Goal: Information Seeking & Learning: Learn about a topic

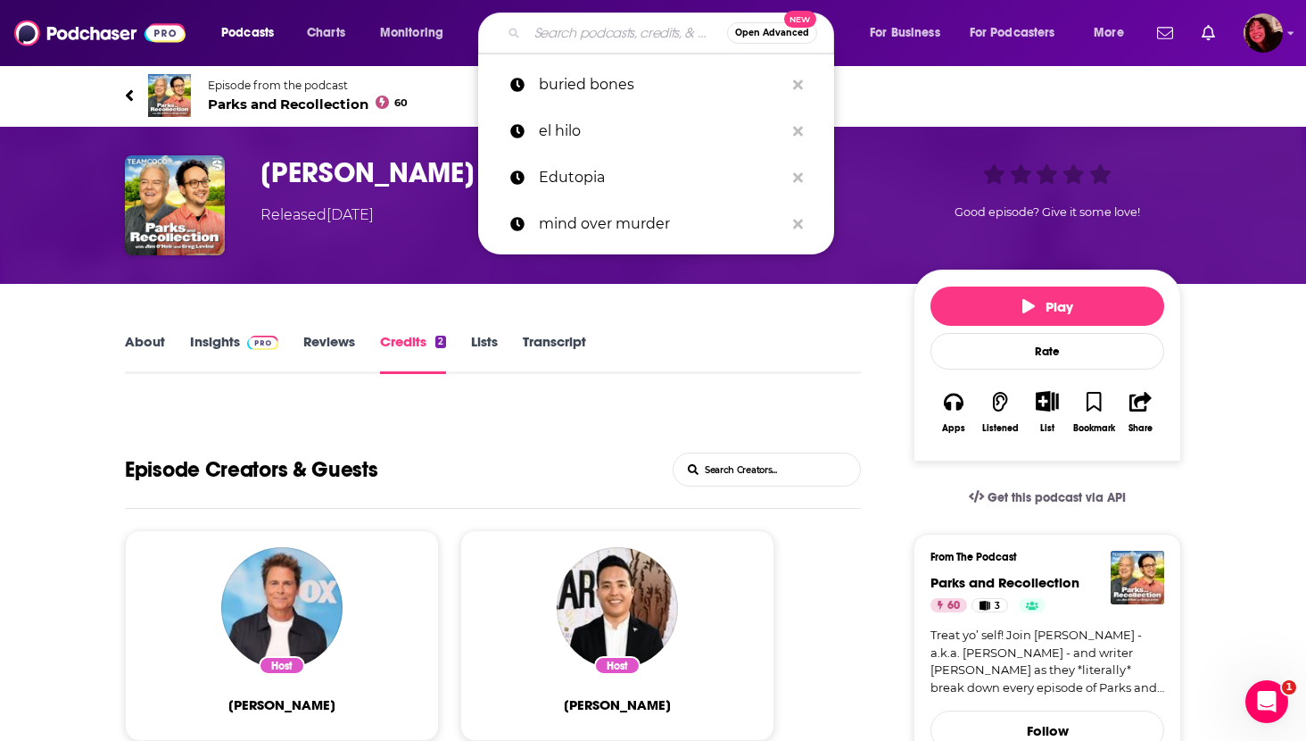
click at [579, 29] on input "Search podcasts, credits, & more..." at bounding box center [627, 33] width 200 height 29
paste input "Black Men Can't Jump [in [GEOGRAPHIC_DATA]]"
type input "Black Men Can't Jump [in [GEOGRAPHIC_DATA]]"
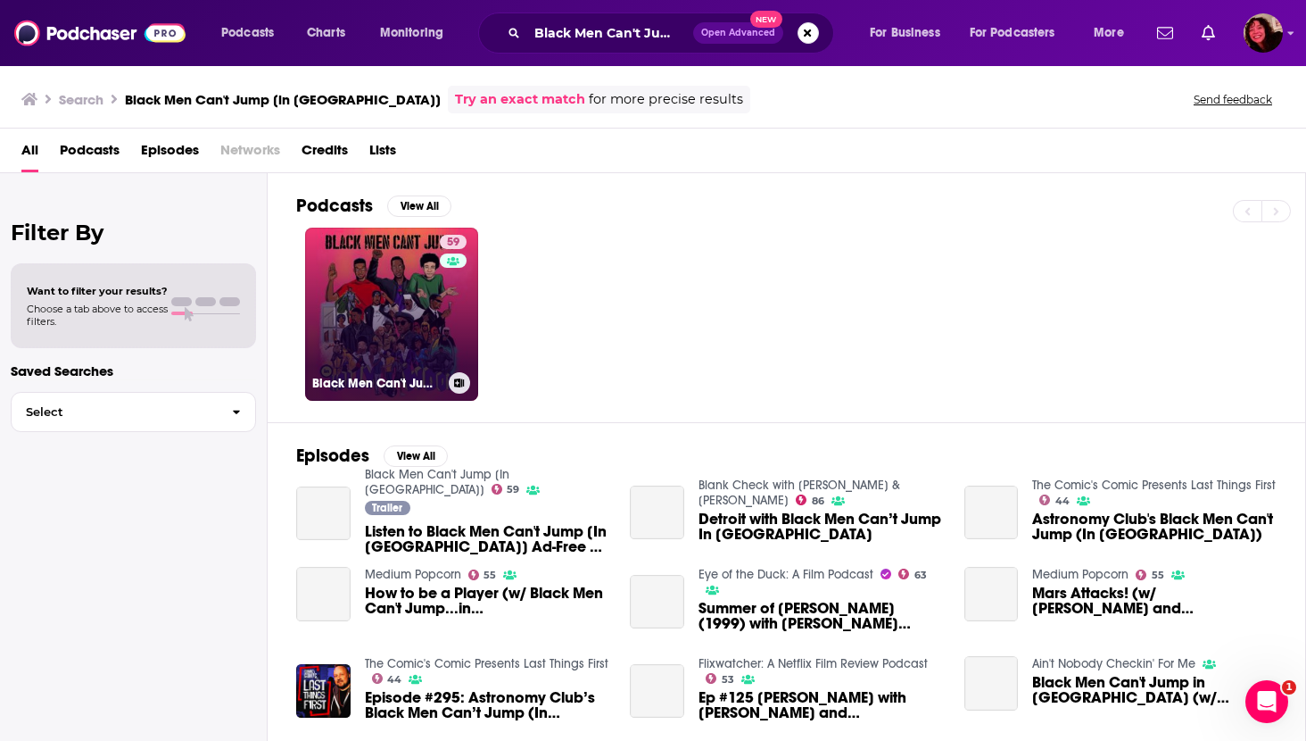
click at [377, 294] on link "59 Black Men Can't Jump [In [GEOGRAPHIC_DATA]]" at bounding box center [391, 314] width 173 height 173
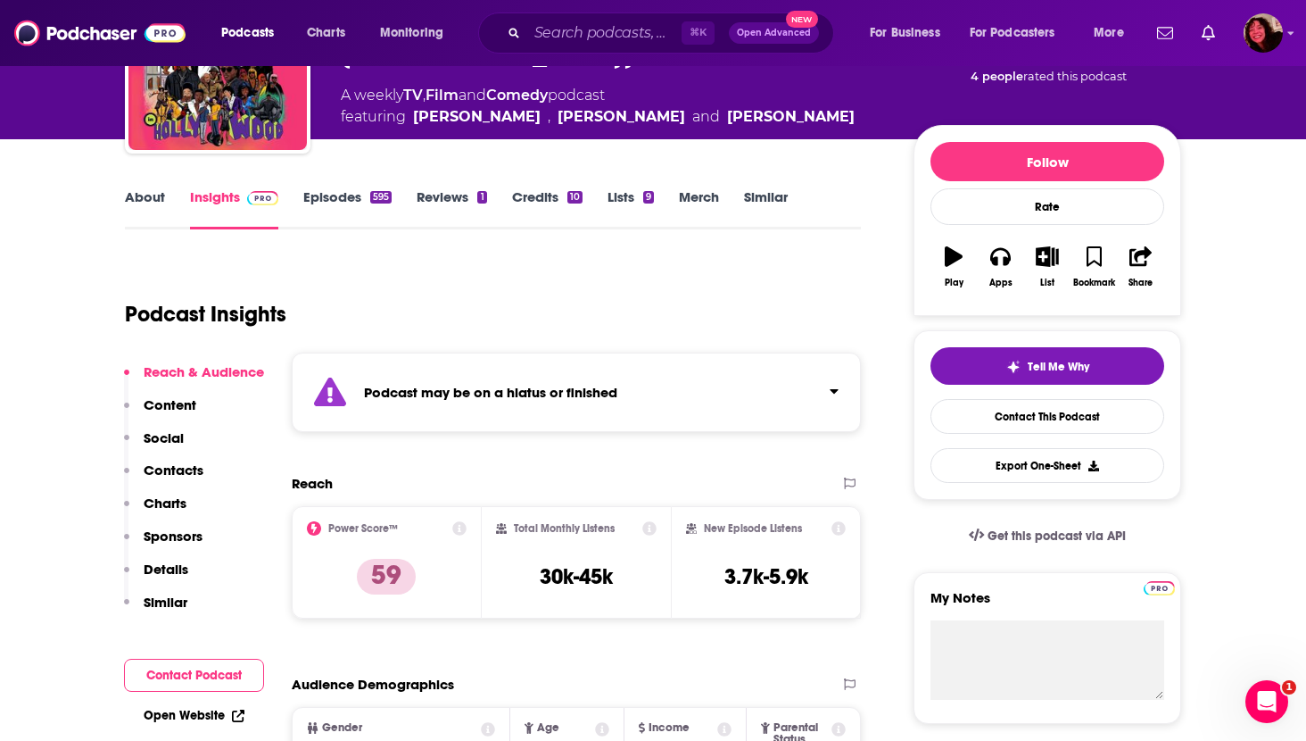
scroll to position [153, 0]
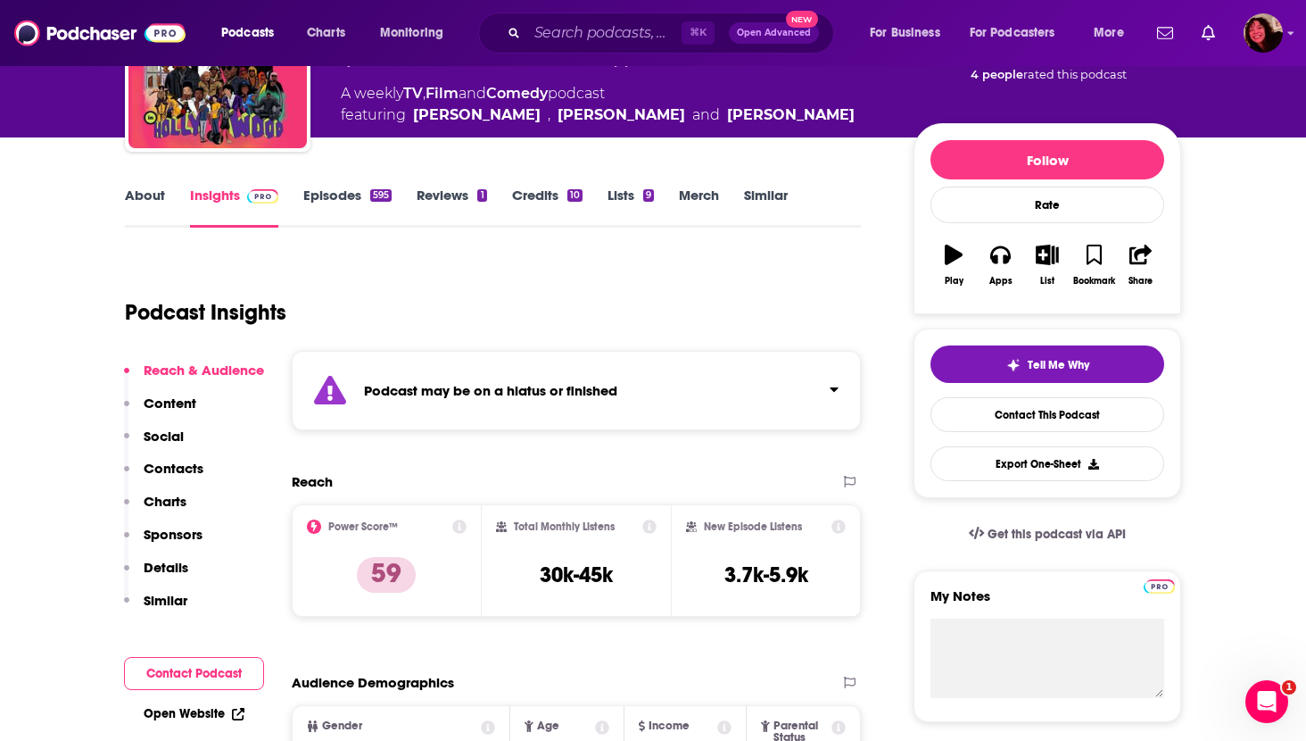
click at [166, 707] on link "Open Website" at bounding box center [194, 713] width 101 height 15
drag, startPoint x: 717, startPoint y: 571, endPoint x: 809, endPoint y: 569, distance: 91.0
click at [809, 570] on div "New Episode Listens 3.7k-5.9k" at bounding box center [766, 560] width 160 height 82
copy h3 "3.7k-5.9k"
click at [167, 467] on p "Contacts" at bounding box center [174, 468] width 60 height 17
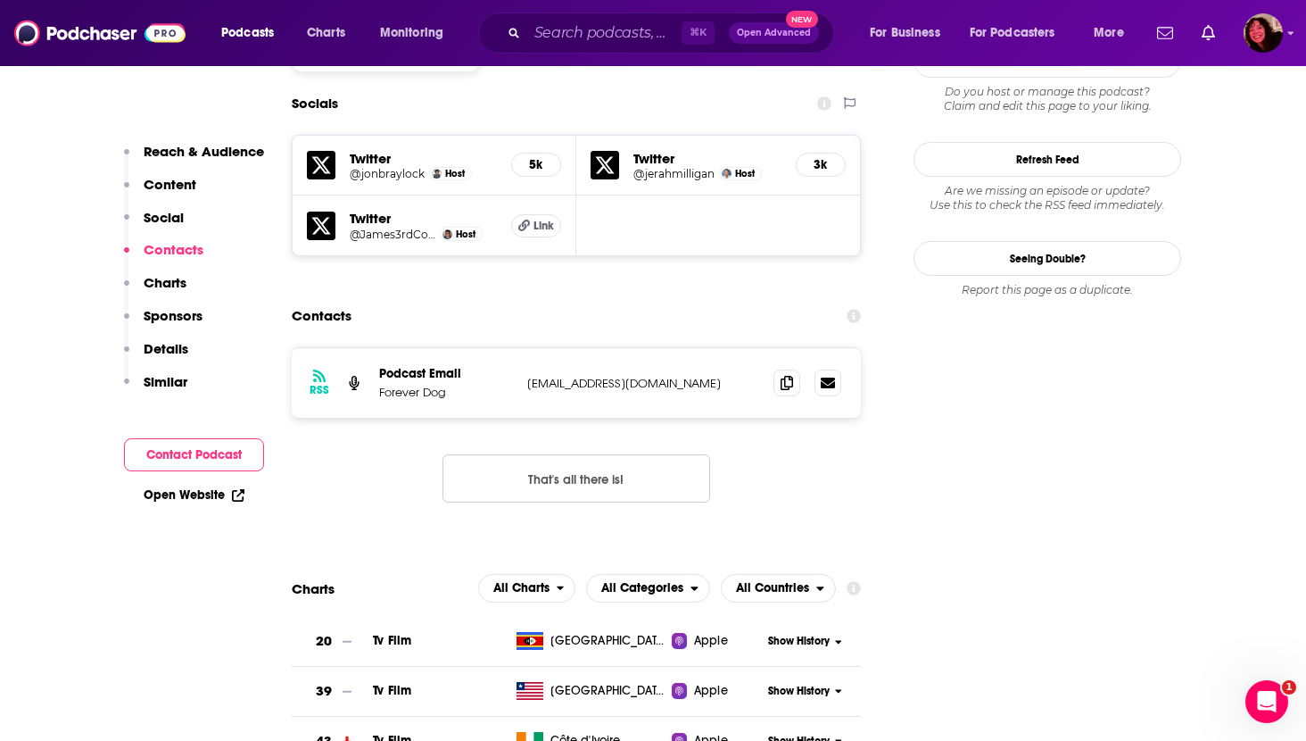
scroll to position [1627, 0]
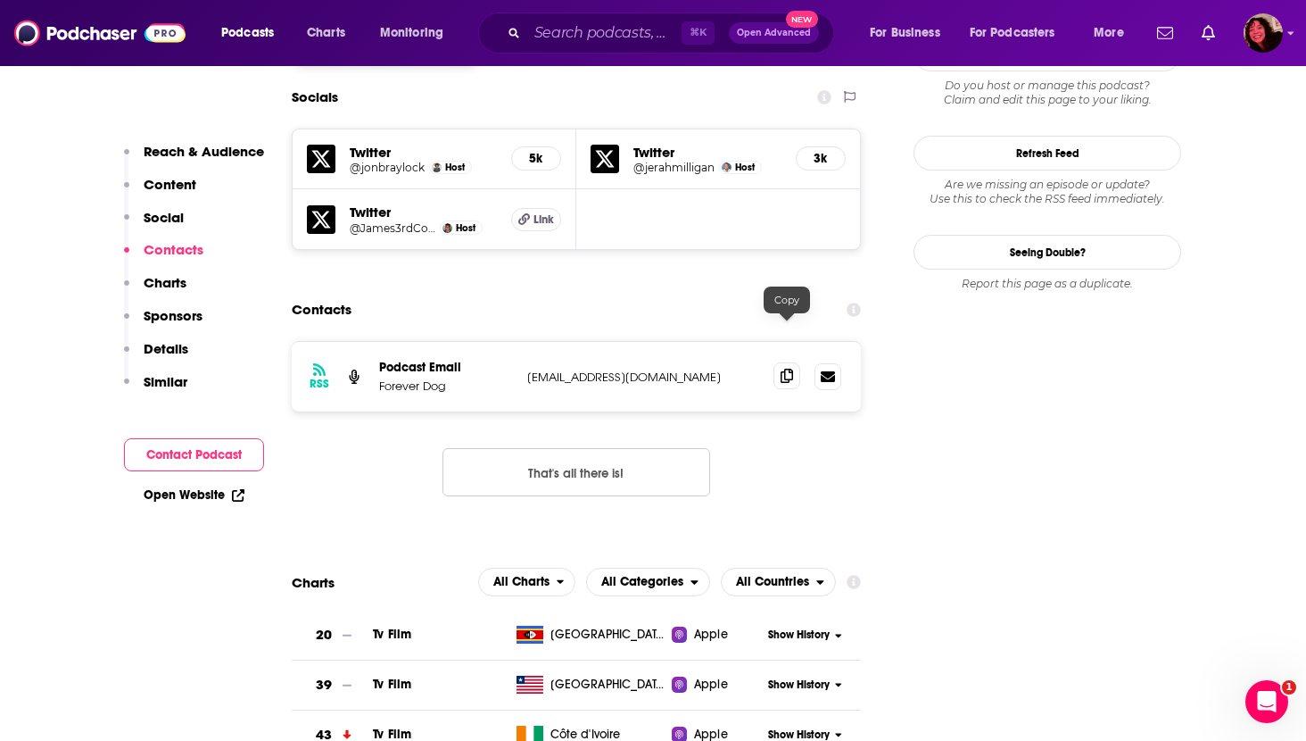
click at [785, 369] on icon at bounding box center [787, 376] width 12 height 14
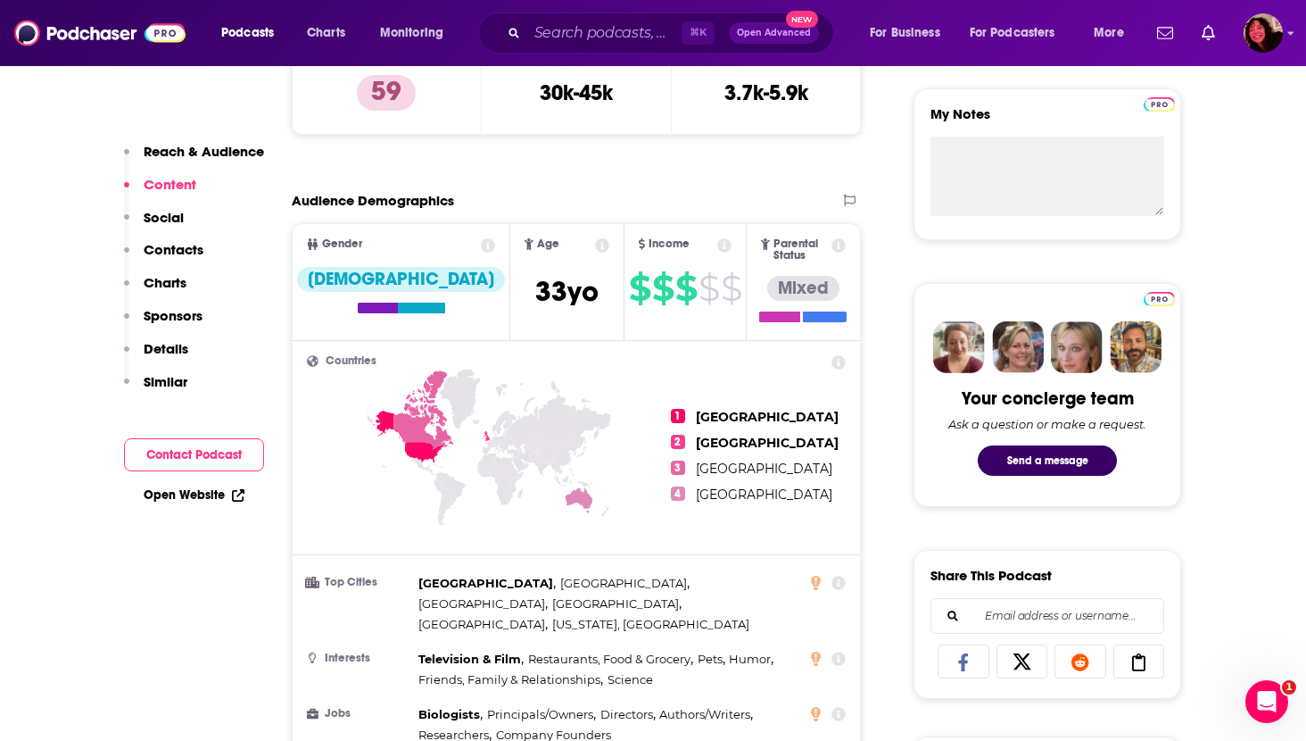
scroll to position [481, 0]
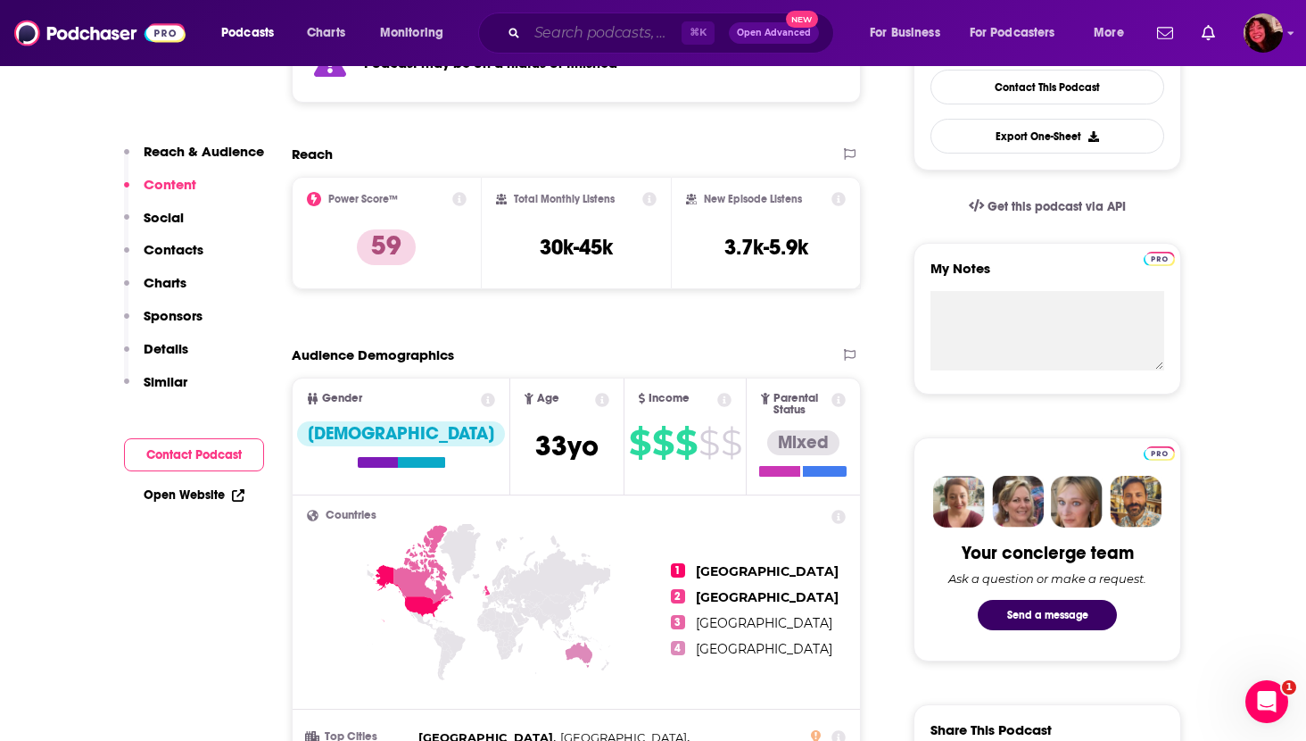
click at [553, 36] on input "Search podcasts, credits, & more..." at bounding box center [604, 33] width 154 height 29
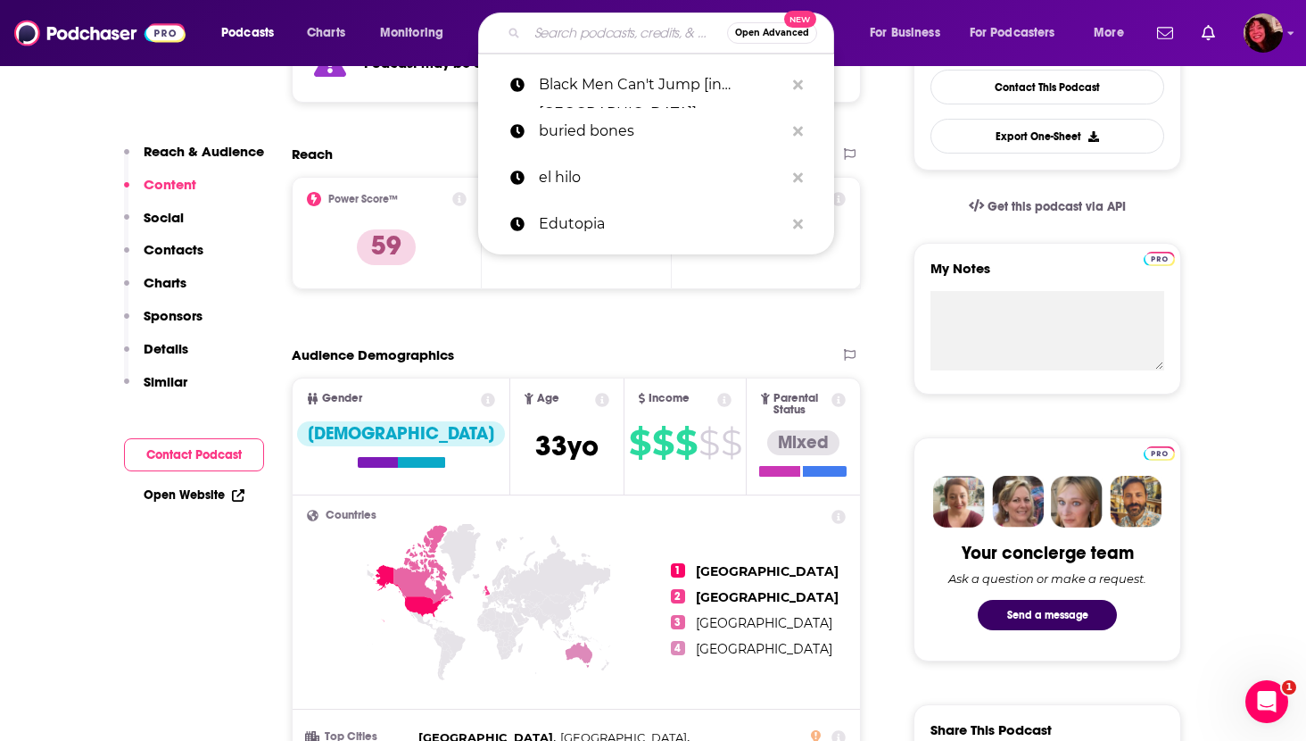
paste input "Checking in with [PERSON_NAME]"
type input "Checking in with [PERSON_NAME]"
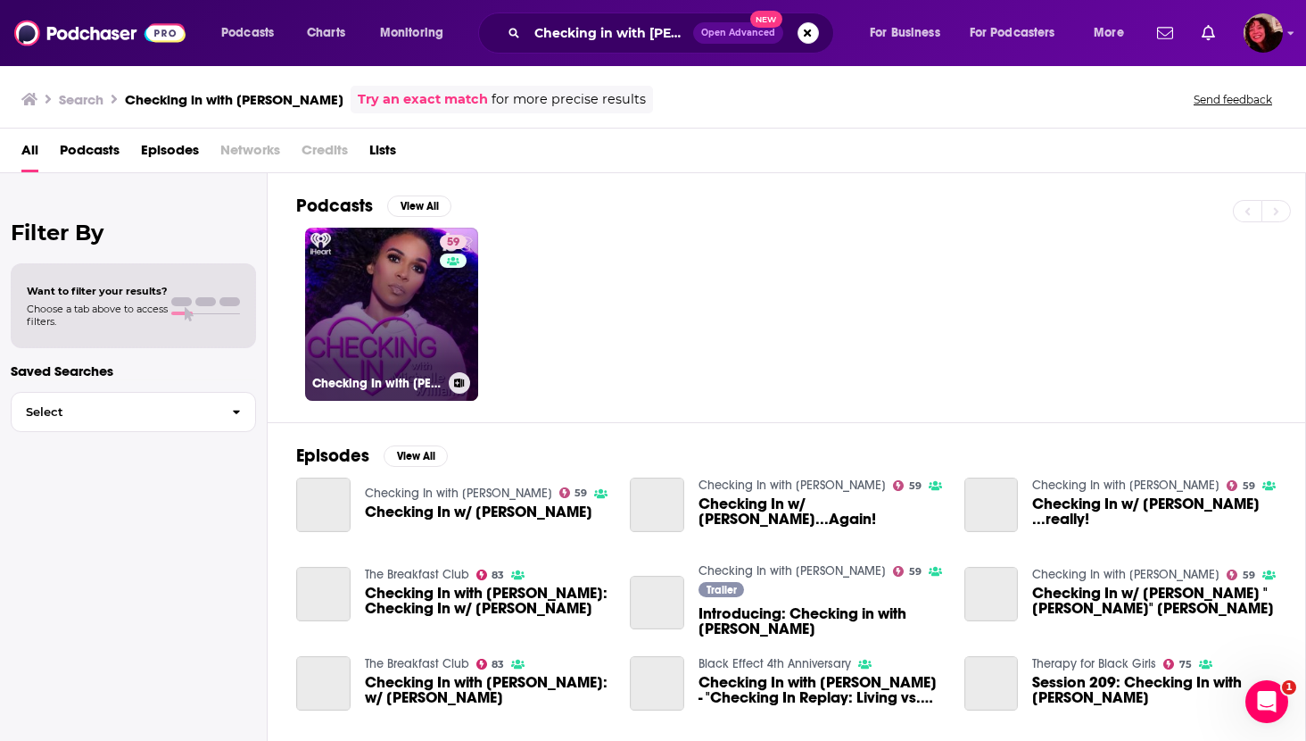
click at [362, 290] on link "59 Checking In with [PERSON_NAME]" at bounding box center [391, 314] width 173 height 173
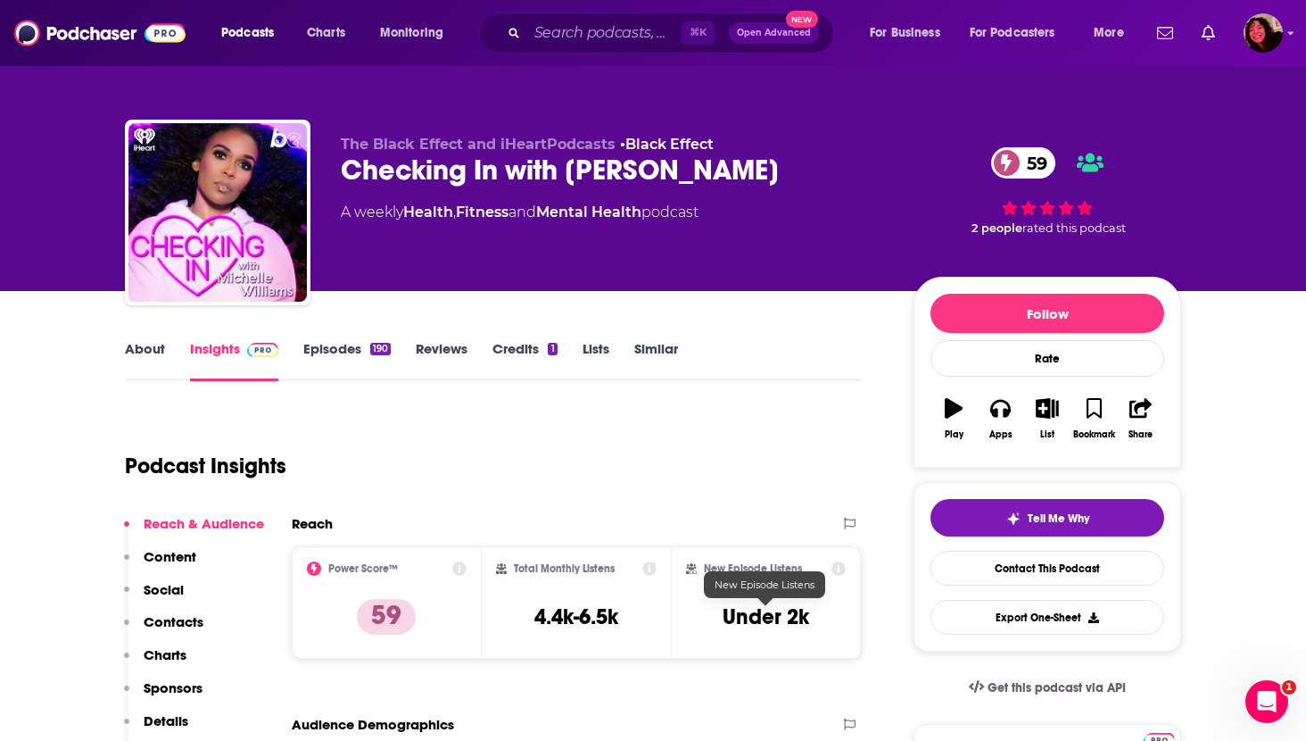
click at [801, 618] on h3 "Under 2k" at bounding box center [766, 616] width 87 height 27
click at [198, 622] on p "Contacts" at bounding box center [174, 621] width 60 height 17
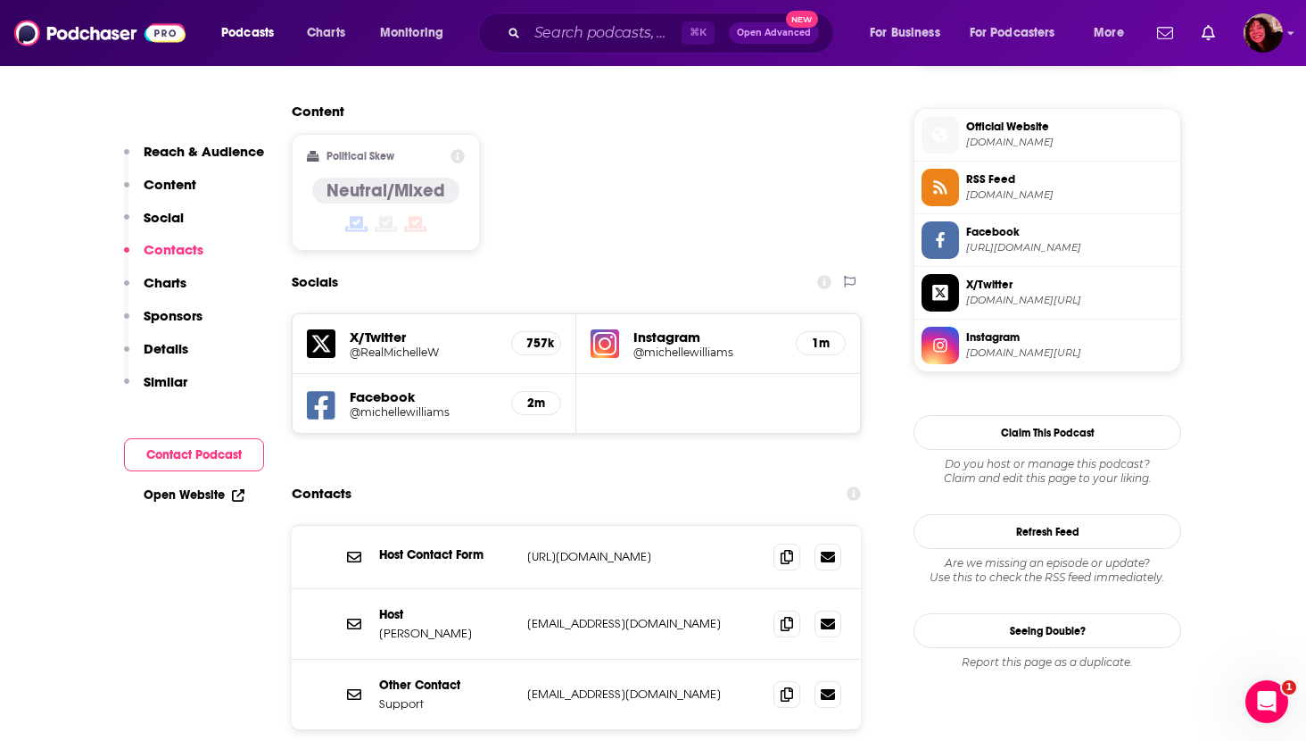
scroll to position [1490, 0]
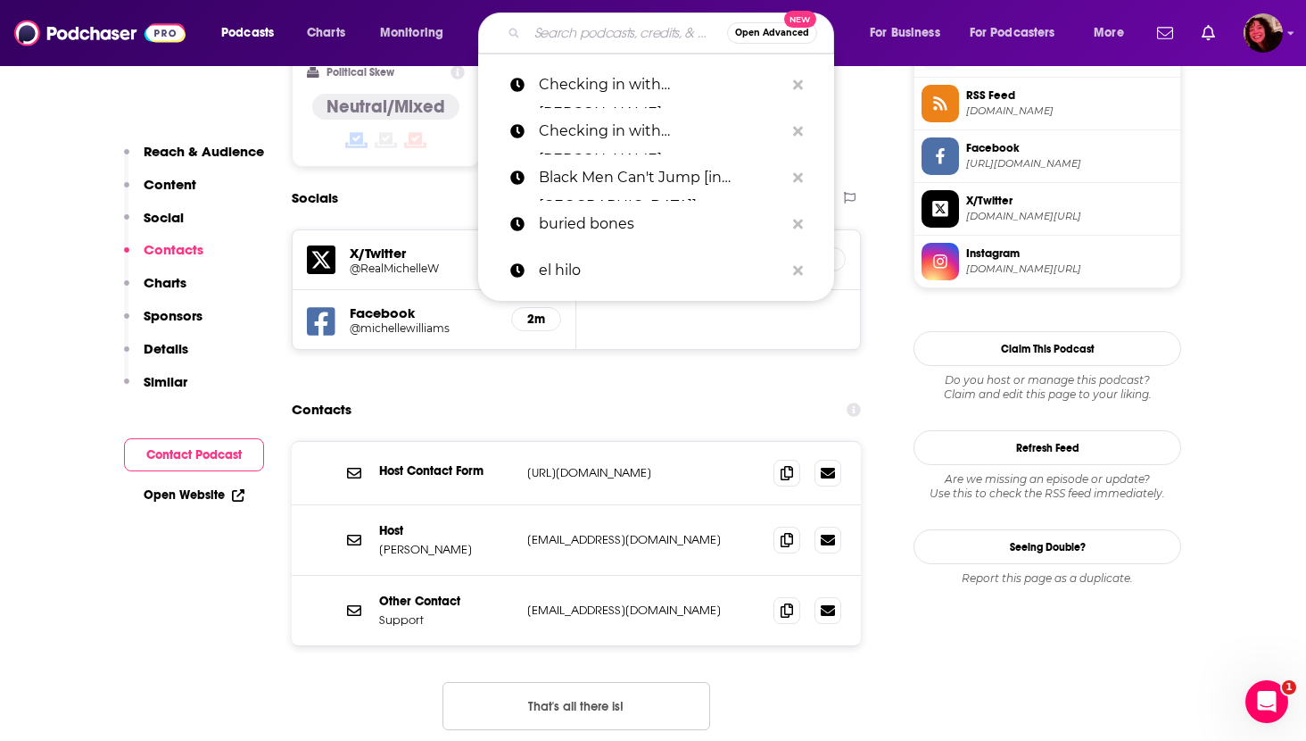
click at [560, 29] on input "Search podcasts, credits, & more..." at bounding box center [627, 33] width 200 height 29
paste input "Gettin’ Grown"
type input "Gettin’ Grown"
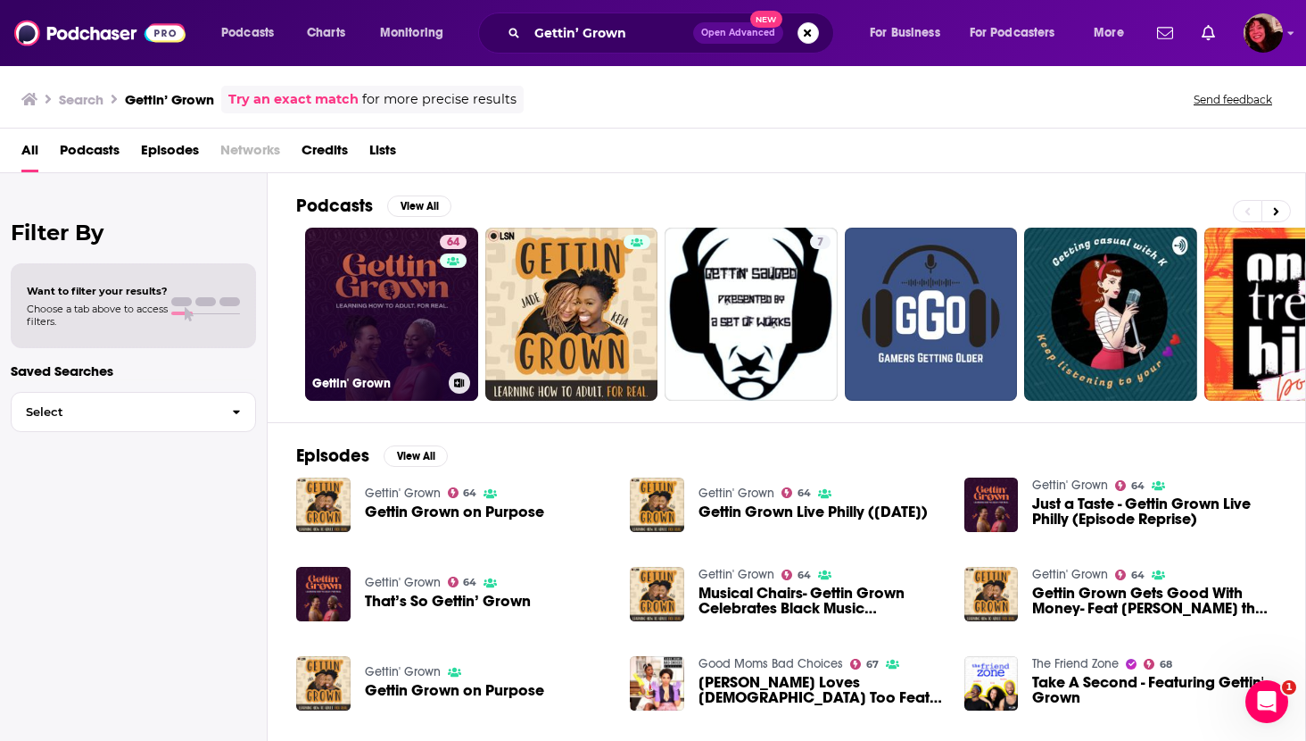
click at [388, 310] on link "64 Gettin' Grown" at bounding box center [391, 314] width 173 height 173
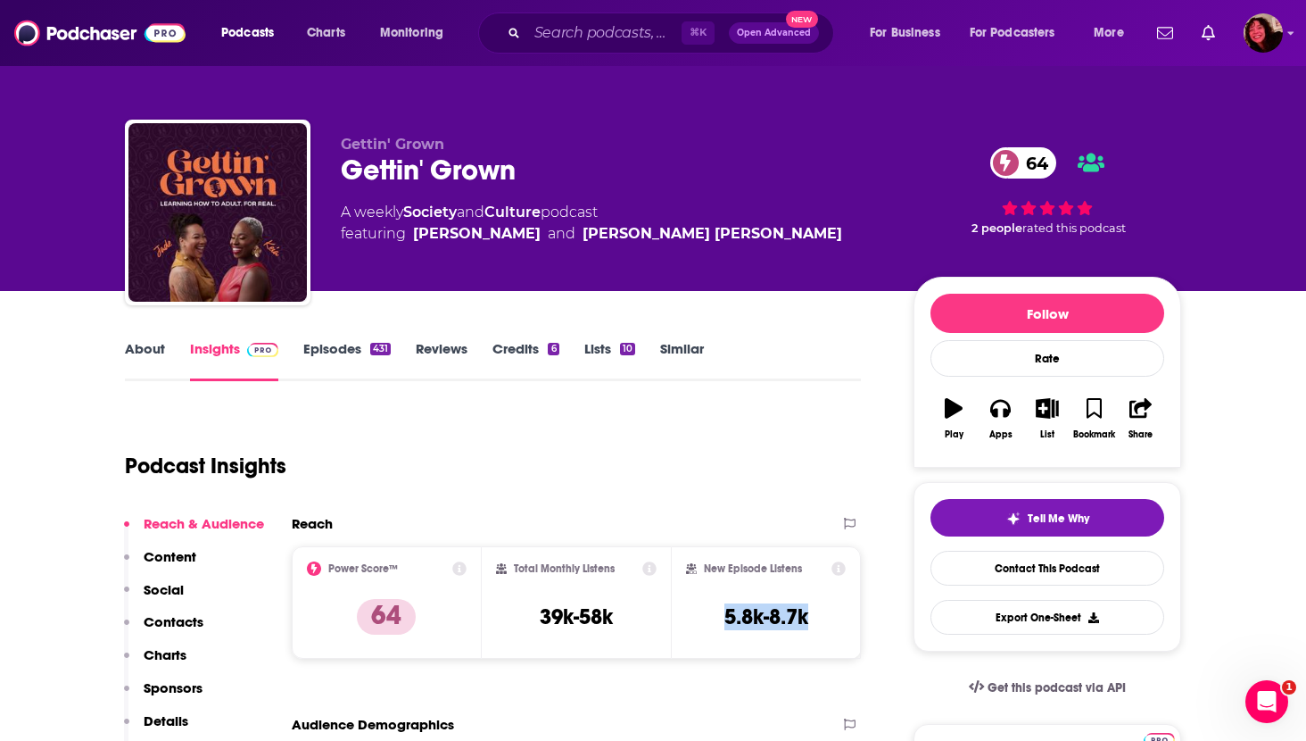
drag, startPoint x: 705, startPoint y: 611, endPoint x: 831, endPoint y: 613, distance: 125.8
click at [831, 613] on div "New Episode Listens 5.8k-8.7k" at bounding box center [766, 602] width 160 height 82
copy h3 "5.8k-8.7k"
click at [180, 619] on p "Contacts" at bounding box center [174, 621] width 60 height 17
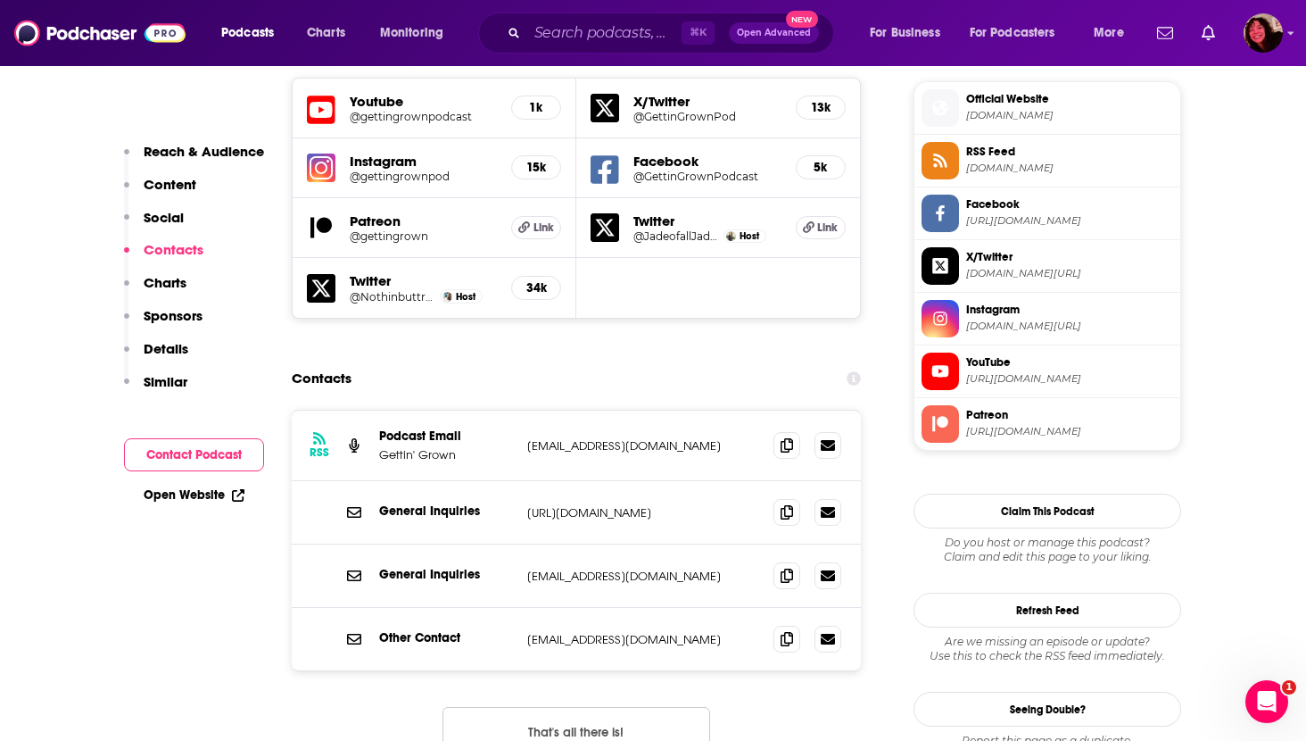
scroll to position [1614, 0]
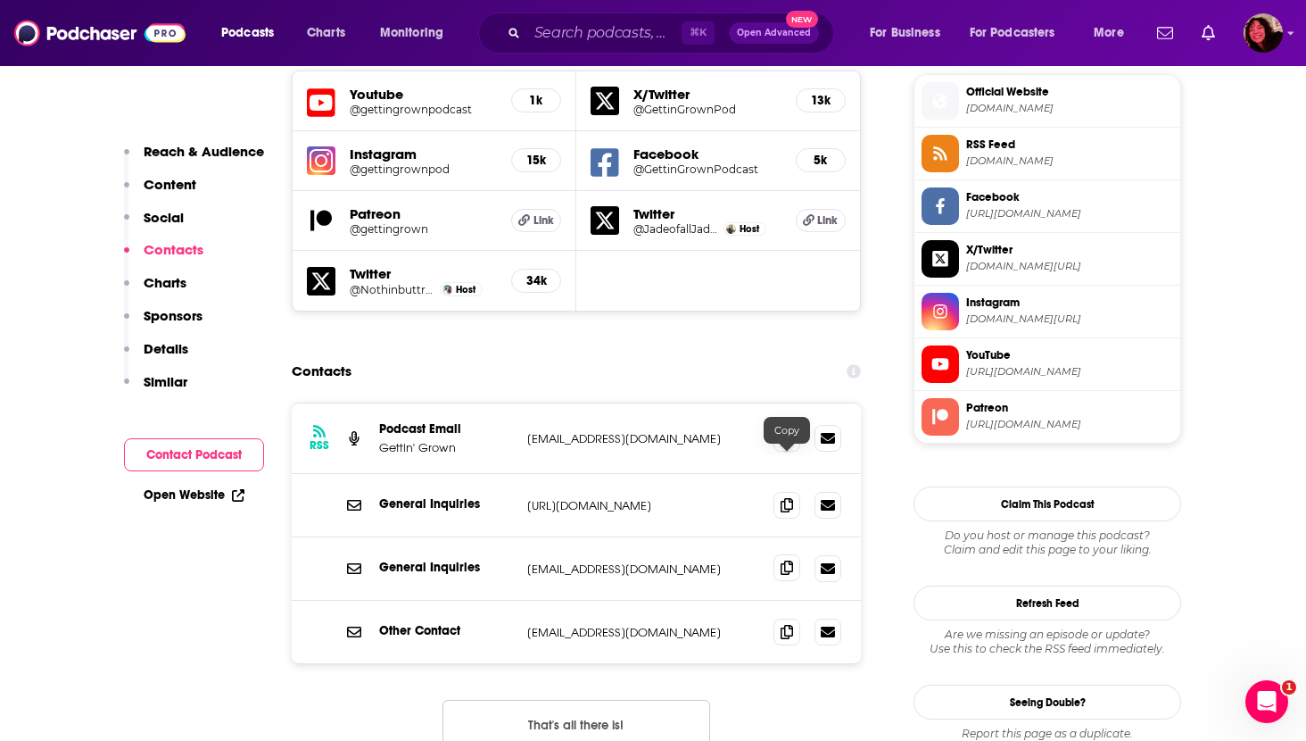
click at [782, 560] on icon at bounding box center [787, 567] width 12 height 14
click at [788, 430] on icon at bounding box center [787, 437] width 12 height 14
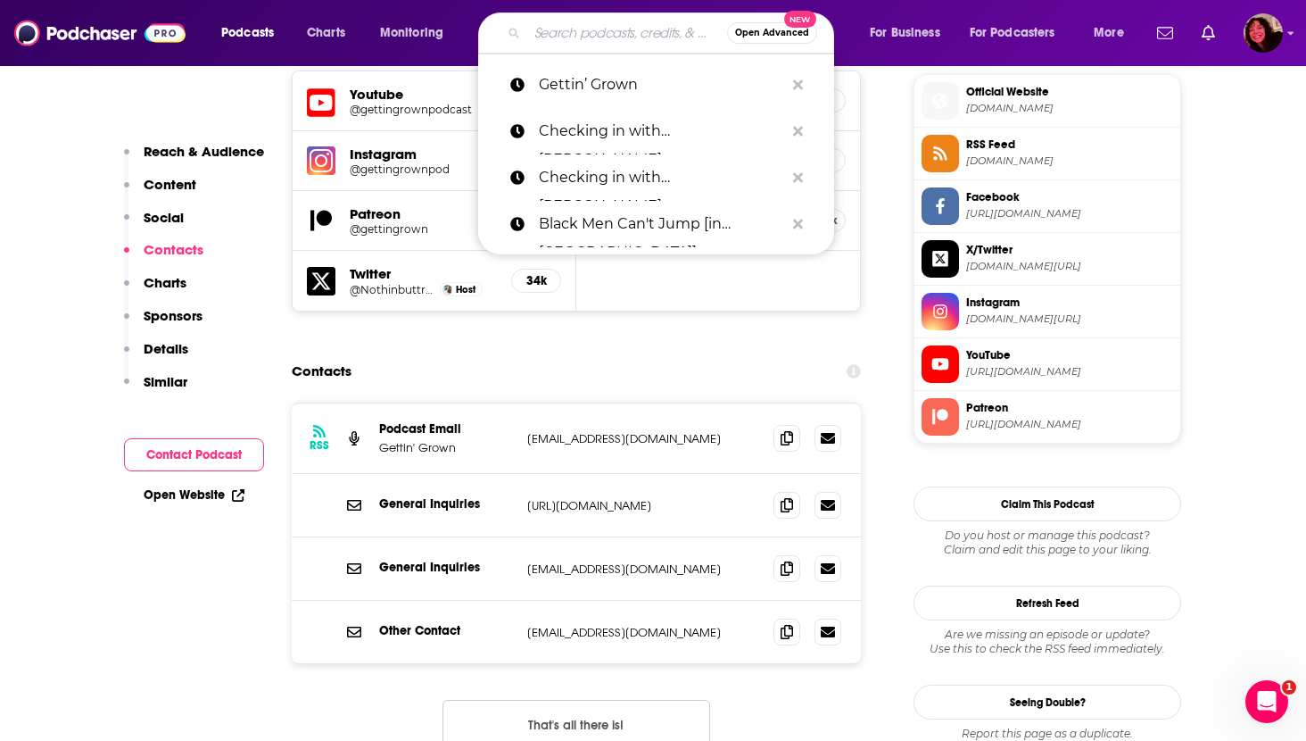
click at [576, 37] on input "Search podcasts, credits, & more..." at bounding box center [627, 33] width 200 height 29
paste input "Higher Learning with [PERSON_NAME] and [PERSON_NAME]"
type input "Higher Learning with [PERSON_NAME] and [PERSON_NAME]"
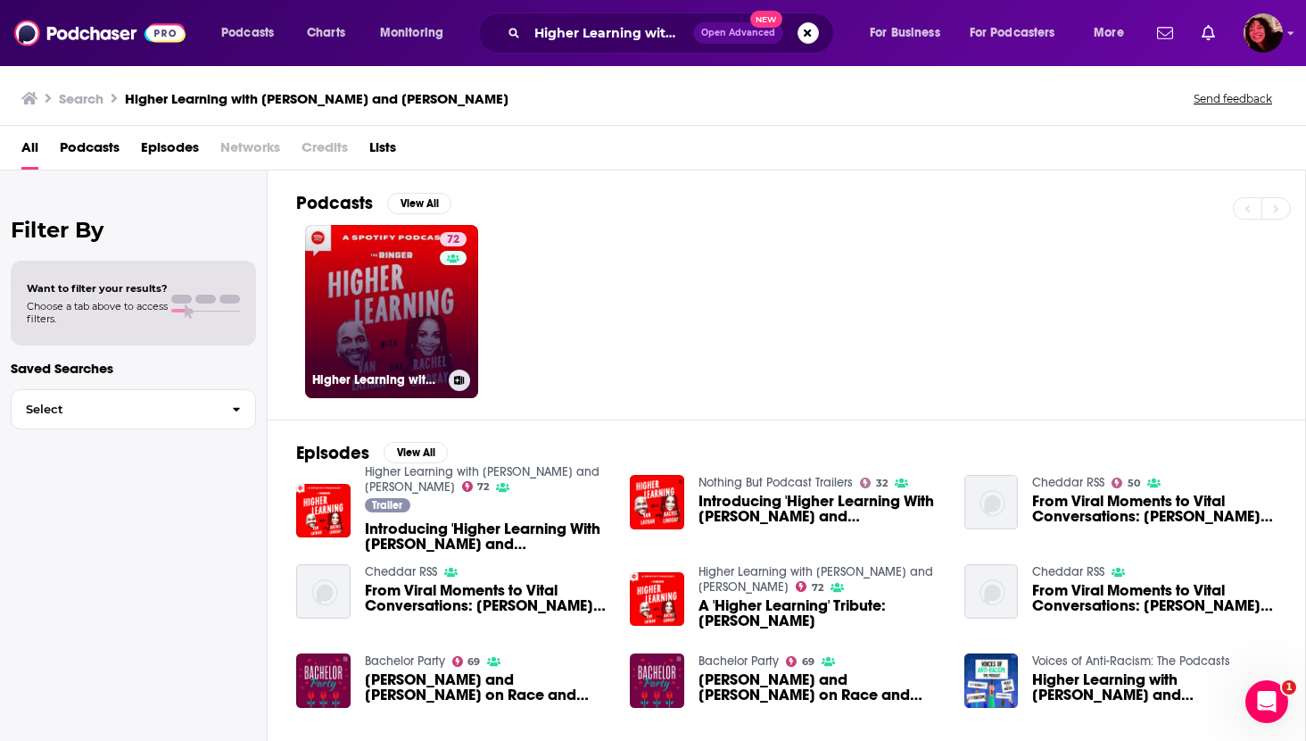
click at [416, 284] on link "72 Higher Learning with [PERSON_NAME] and [PERSON_NAME]" at bounding box center [391, 311] width 173 height 173
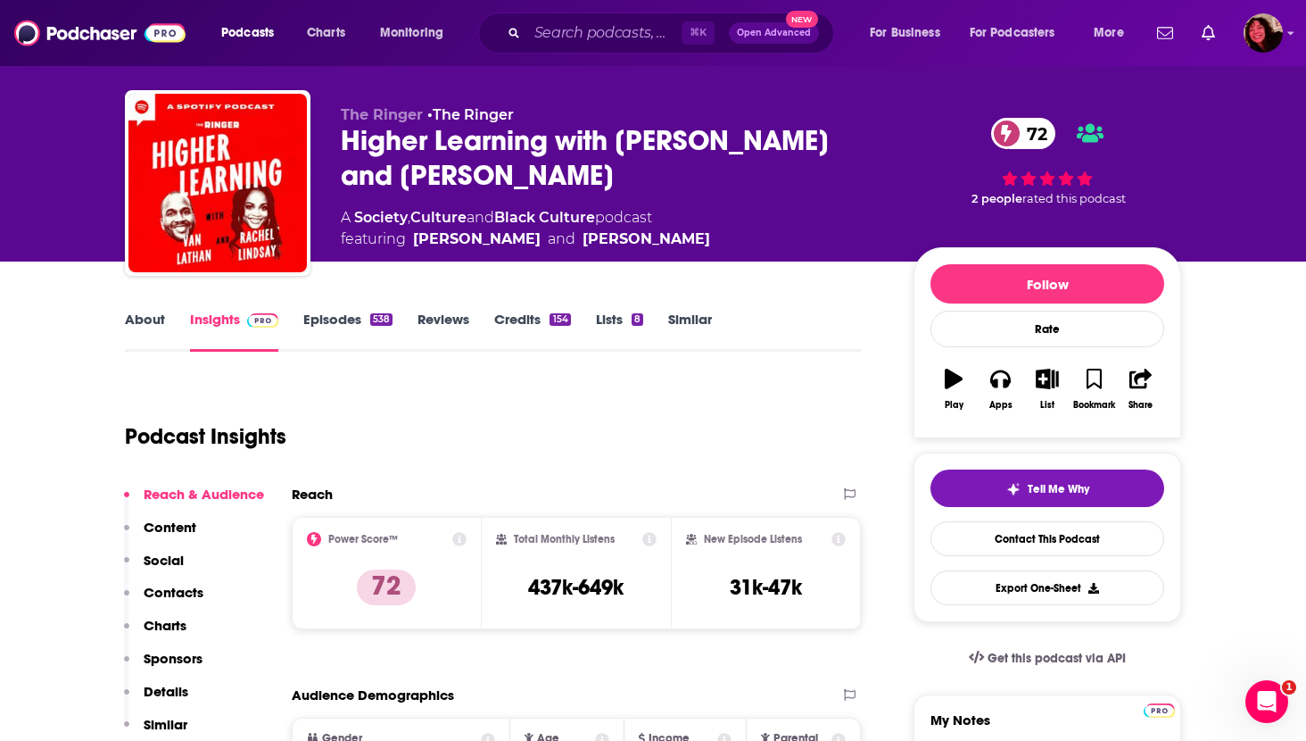
scroll to position [56, 0]
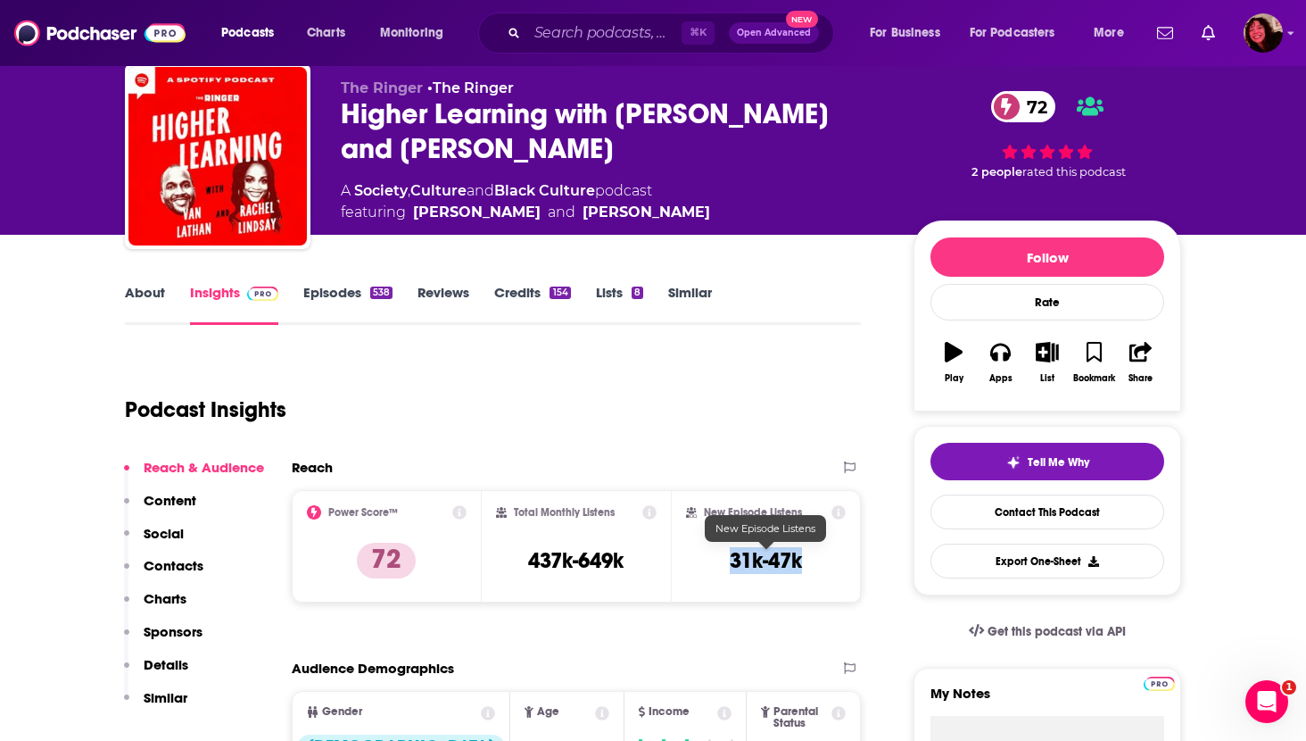
drag, startPoint x: 720, startPoint y: 560, endPoint x: 809, endPoint y: 560, distance: 89.2
click at [809, 560] on div "New Episode Listens 31k-47k" at bounding box center [766, 546] width 160 height 82
copy h3 "31k-47k"
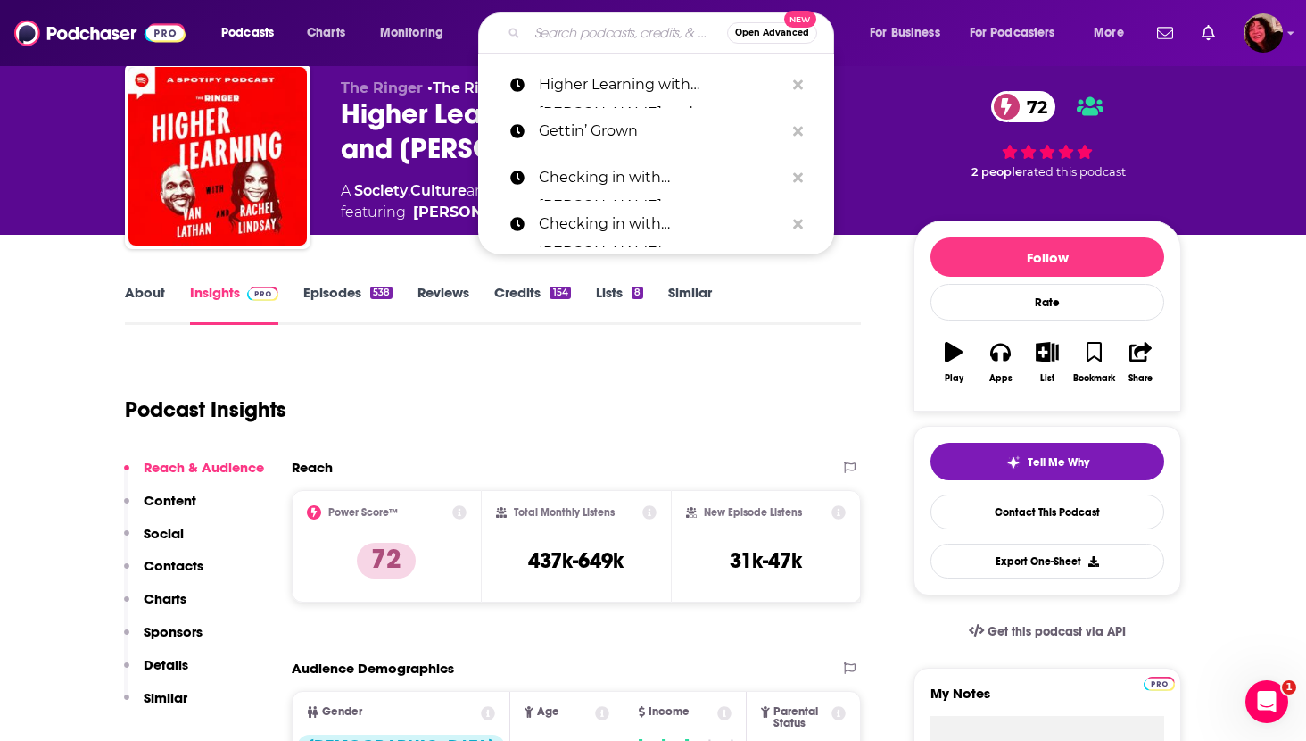
click at [532, 32] on input "Search podcasts, credits, & more..." at bounding box center [627, 33] width 200 height 29
paste input "[PERSON_NAME]: Black on the Air"
type input "[PERSON_NAME]: Black on the Air"
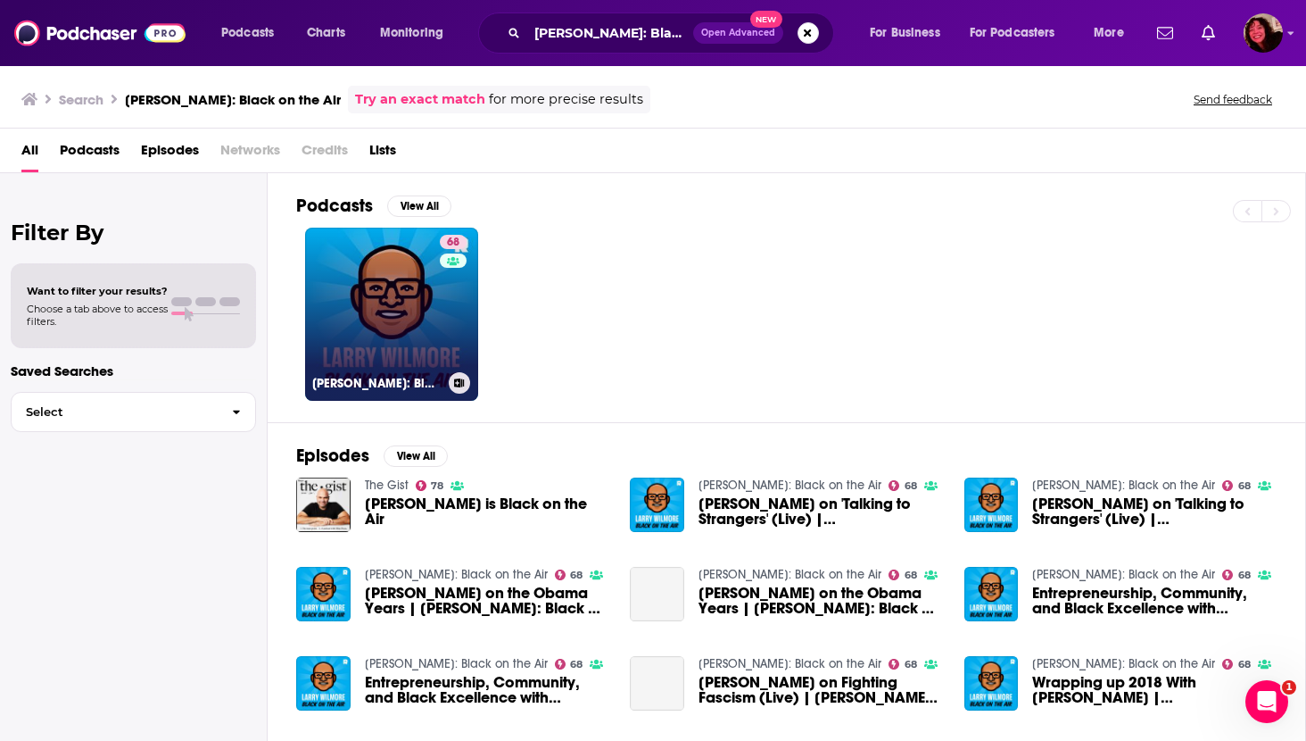
click at [347, 292] on link "68 [PERSON_NAME]: Black on the Air" at bounding box center [391, 314] width 173 height 173
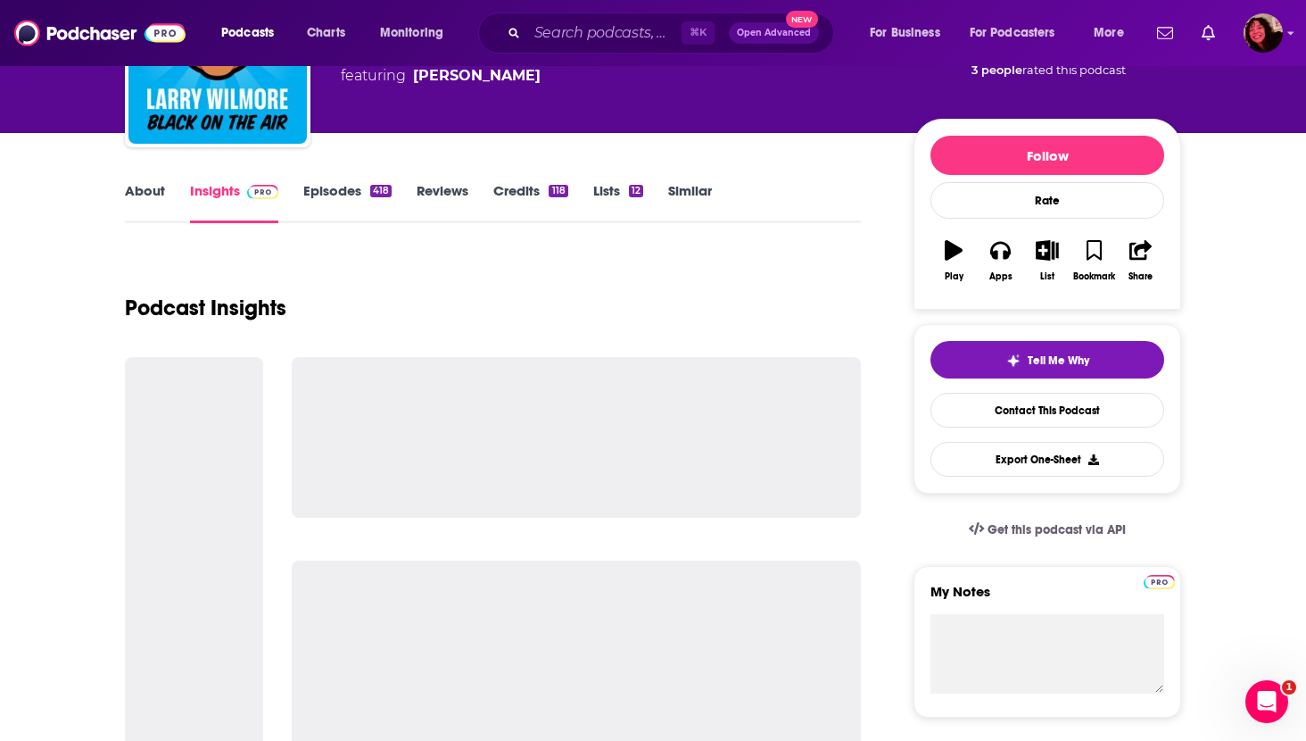
scroll to position [157, 0]
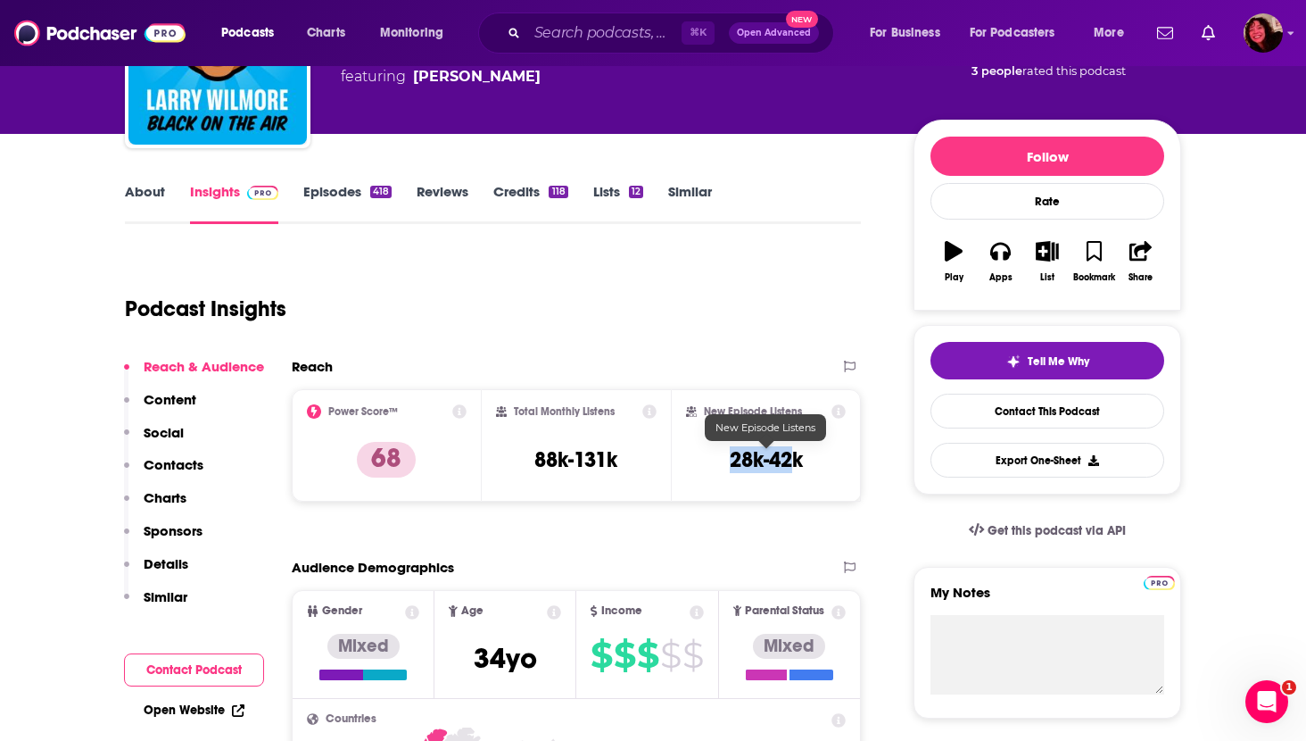
drag, startPoint x: 720, startPoint y: 463, endPoint x: 800, endPoint y: 462, distance: 79.4
click at [800, 462] on div "New Episode Listens 28k-42k" at bounding box center [766, 445] width 160 height 82
copy h3 "28k-42k"
click at [159, 464] on p "Contacts" at bounding box center [174, 464] width 60 height 17
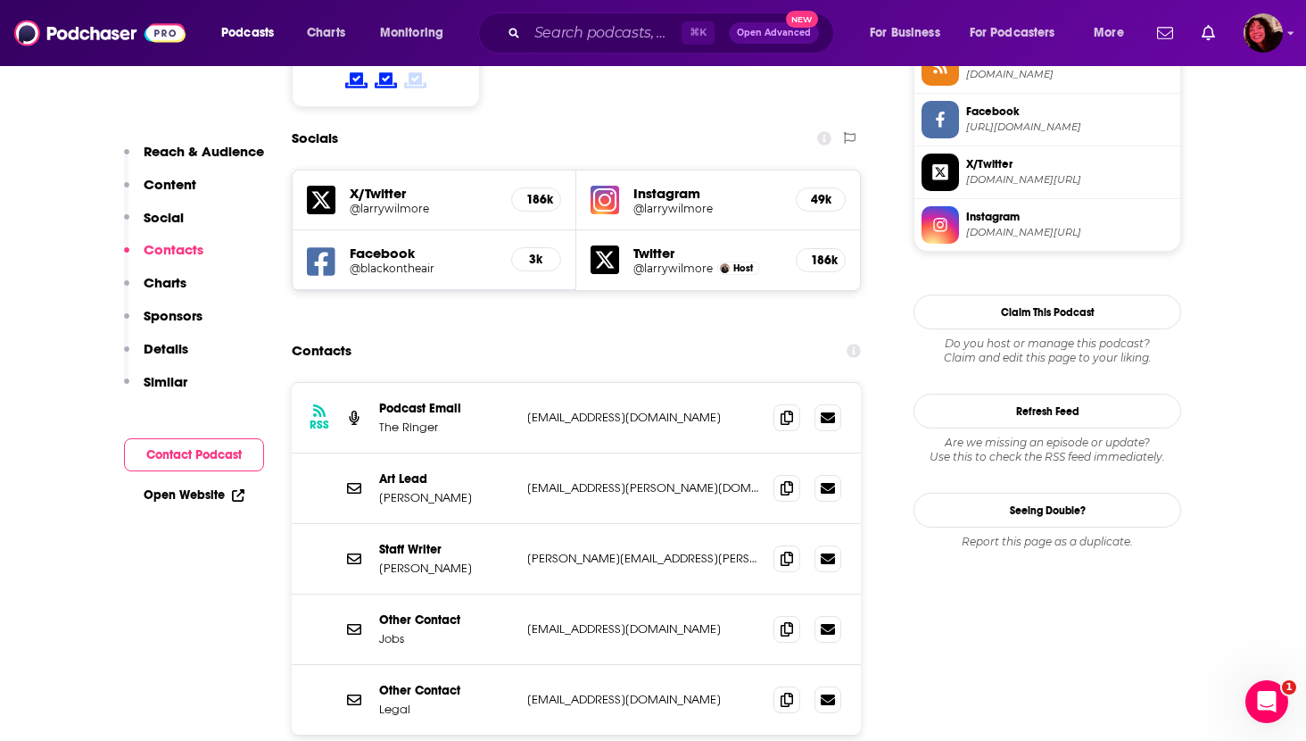
scroll to position [1533, 0]
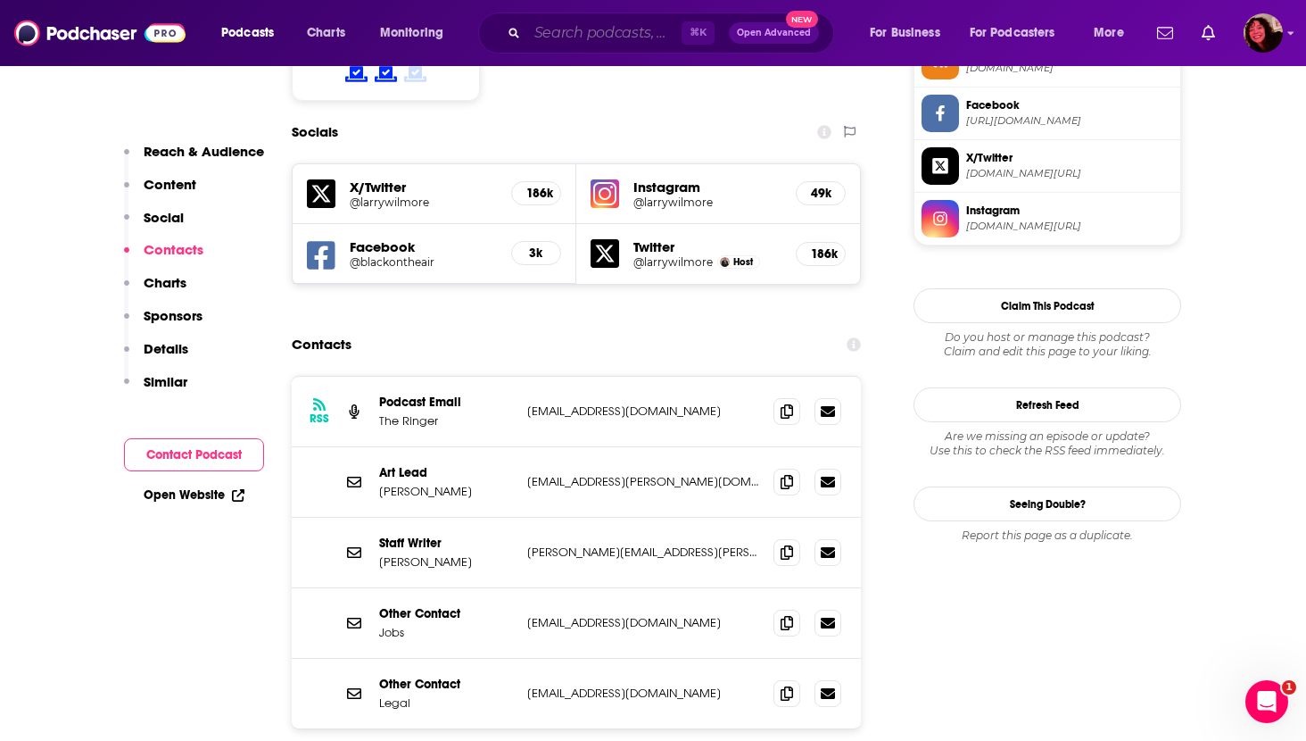
click at [600, 26] on input "Search podcasts, credits, & more..." at bounding box center [604, 33] width 154 height 29
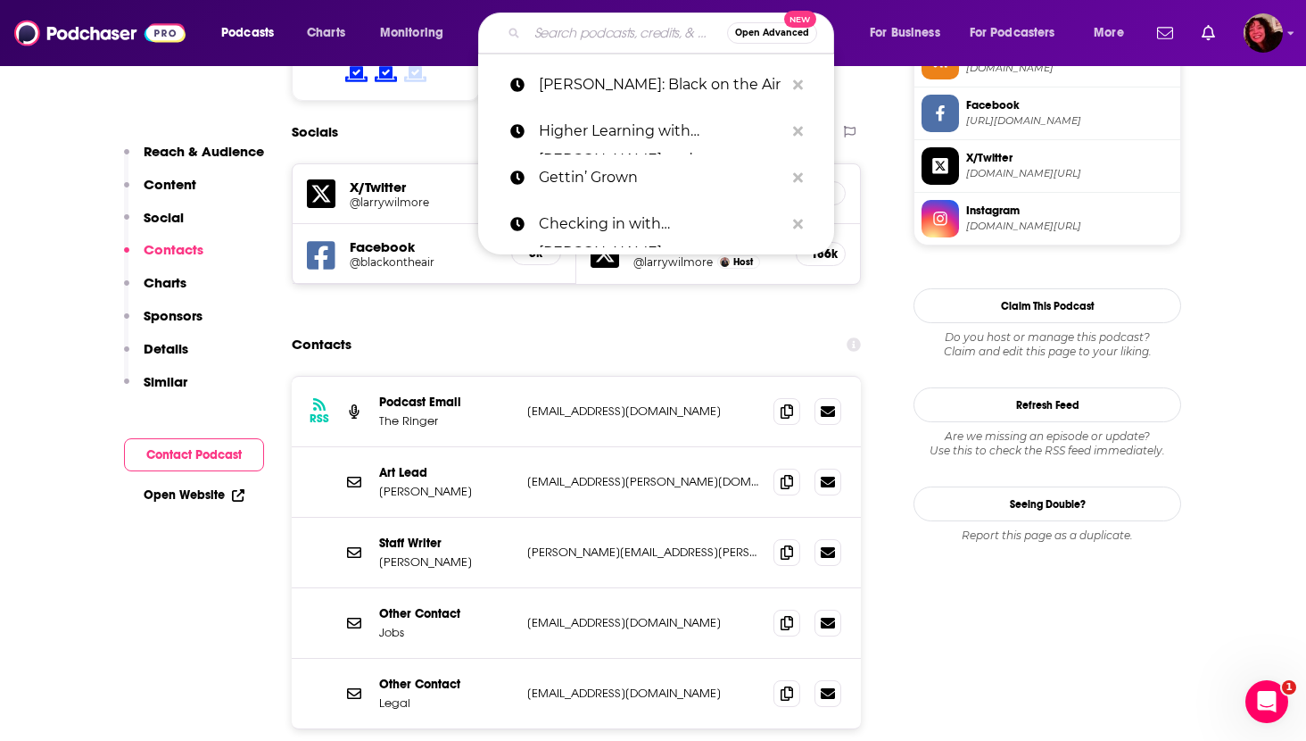
paste input "Micheaux Mission"
type input "Micheaux Mission"
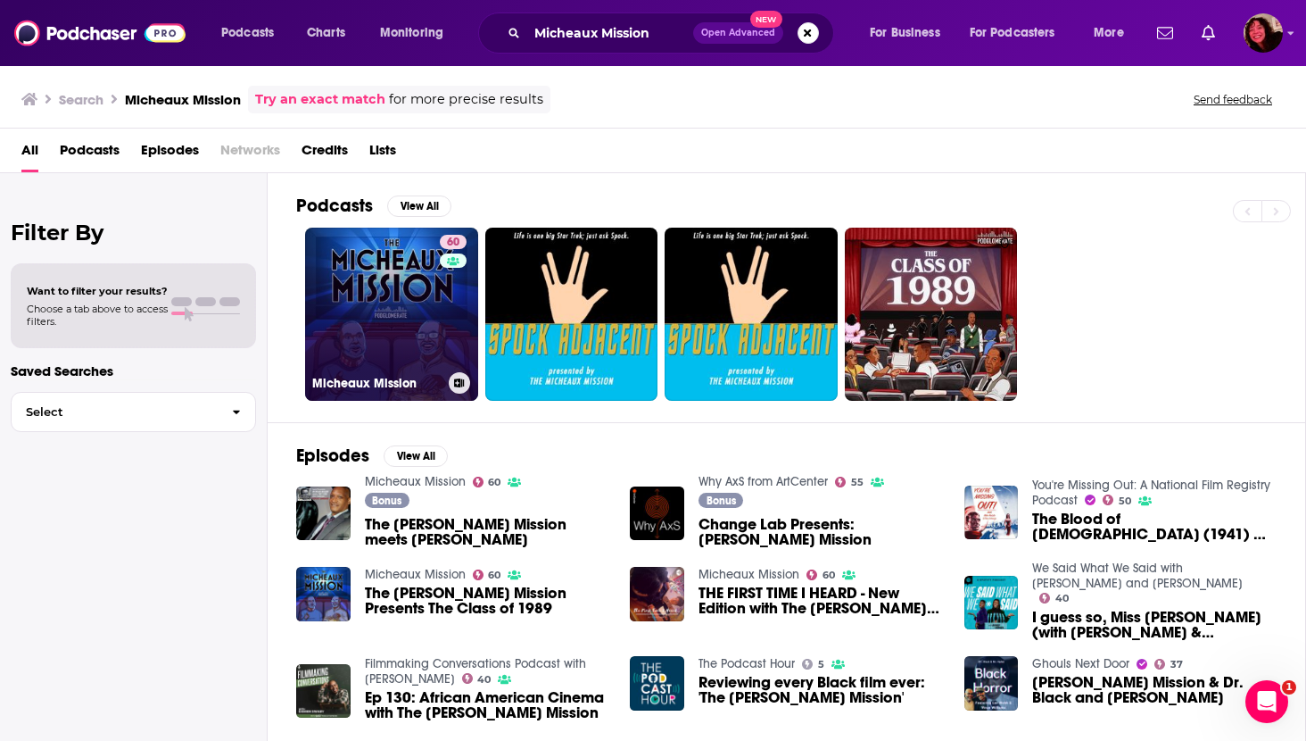
click at [404, 299] on link "60 [PERSON_NAME] Mission" at bounding box center [391, 314] width 173 height 173
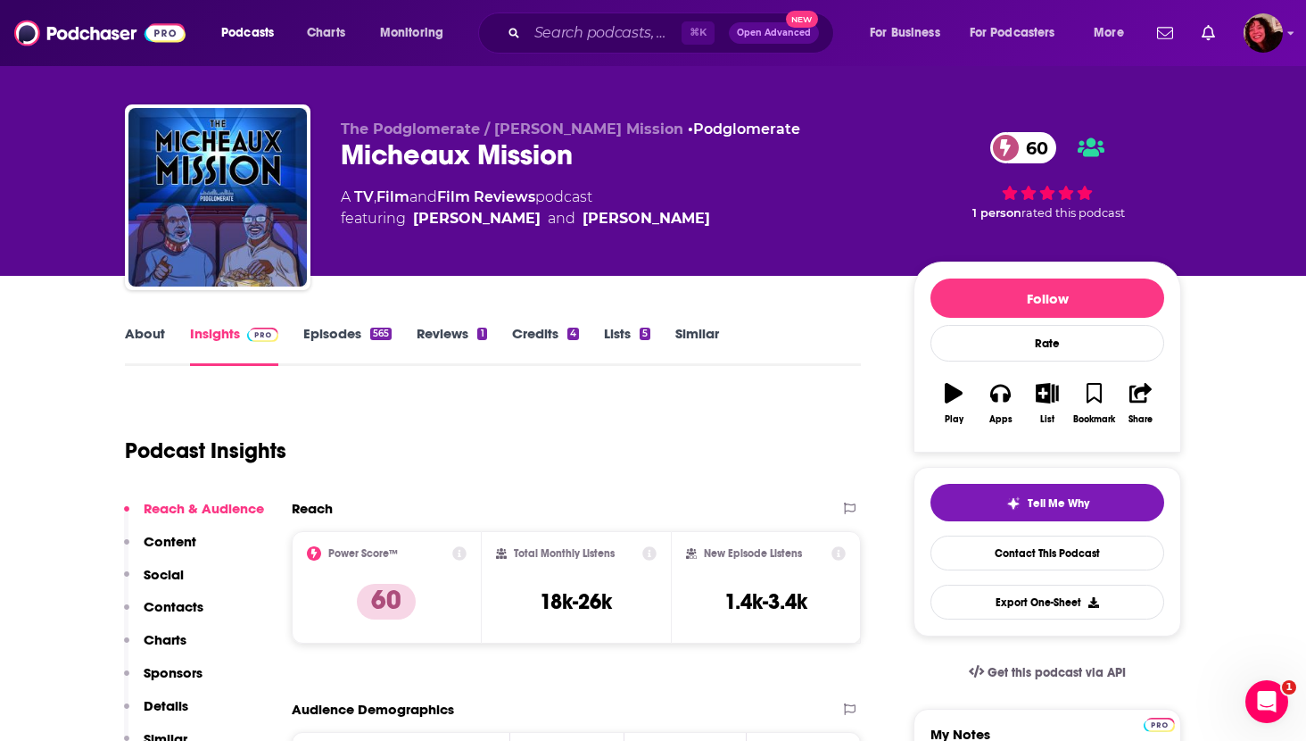
scroll to position [16, 0]
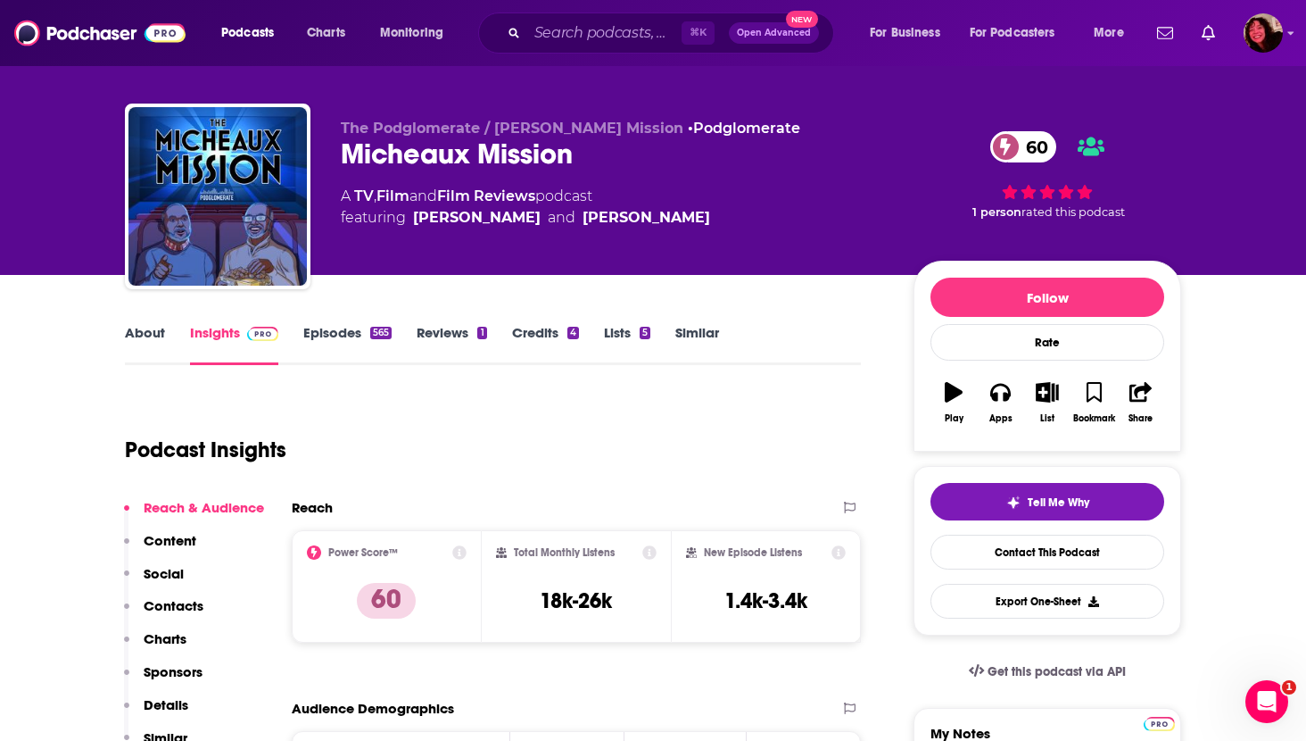
click at [147, 338] on link "About" at bounding box center [145, 344] width 40 height 41
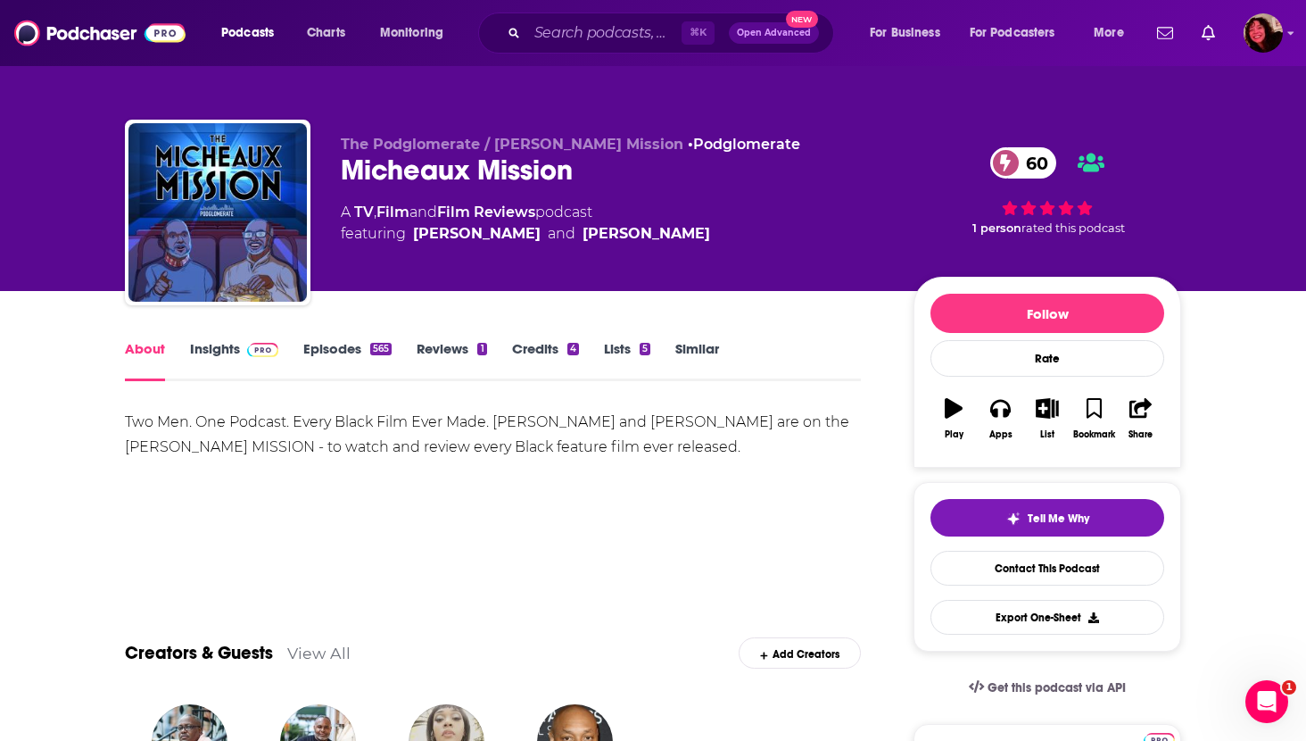
click at [203, 347] on link "Insights" at bounding box center [234, 360] width 88 height 41
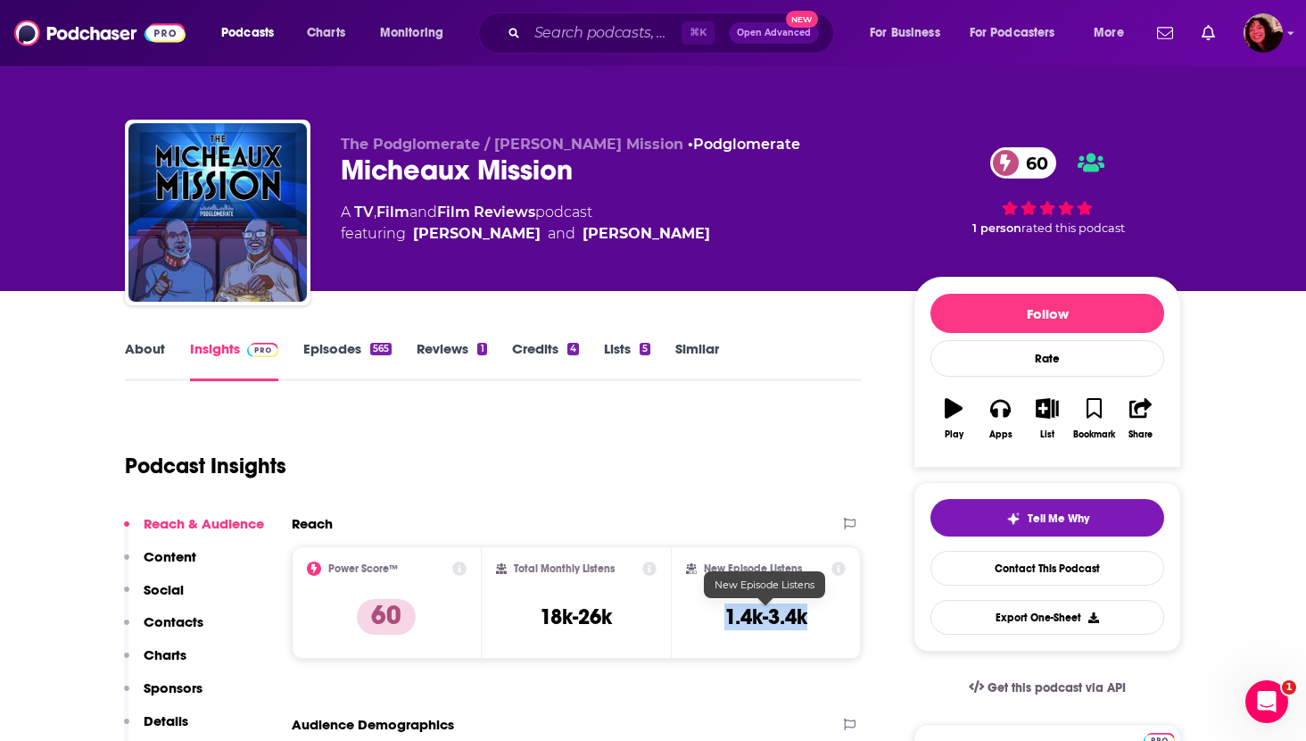
drag, startPoint x: 717, startPoint y: 610, endPoint x: 823, endPoint y: 610, distance: 105.3
click at [824, 610] on div "New Episode Listens 1.4k-3.4k" at bounding box center [766, 602] width 160 height 82
copy h3 "1.4k-3.4k"
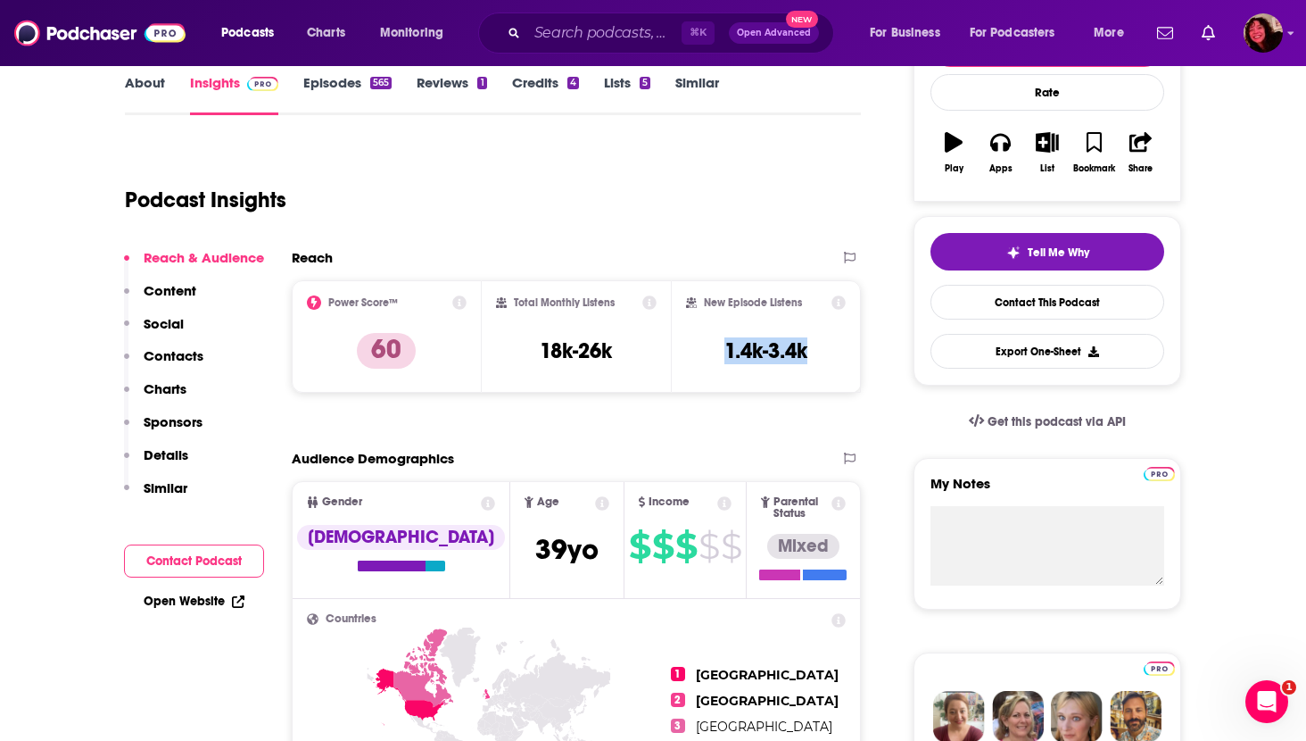
click at [170, 343] on button "Social" at bounding box center [154, 331] width 60 height 33
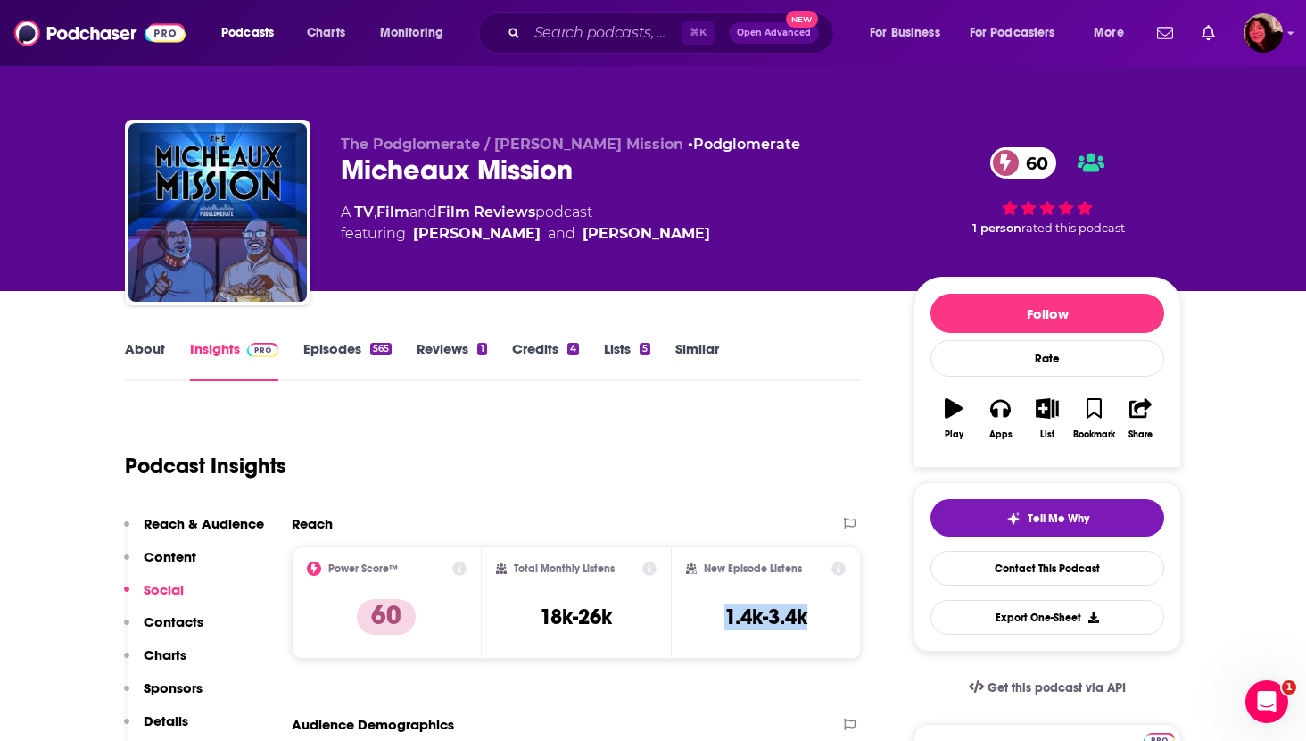
click at [174, 624] on p "Contacts" at bounding box center [174, 621] width 60 height 17
click at [328, 343] on link "Episodes 565" at bounding box center [347, 360] width 88 height 41
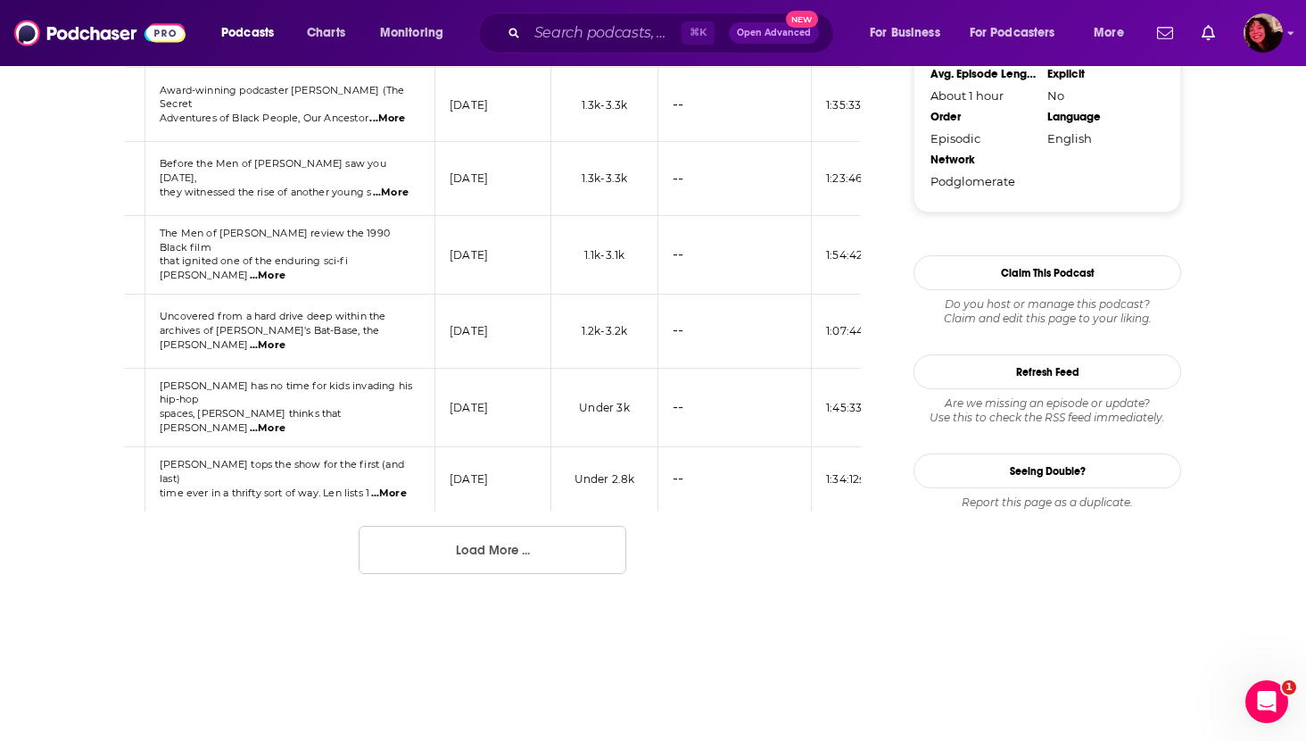
scroll to position [1813, 0]
click at [516, 528] on button "Load More ..." at bounding box center [493, 552] width 268 height 48
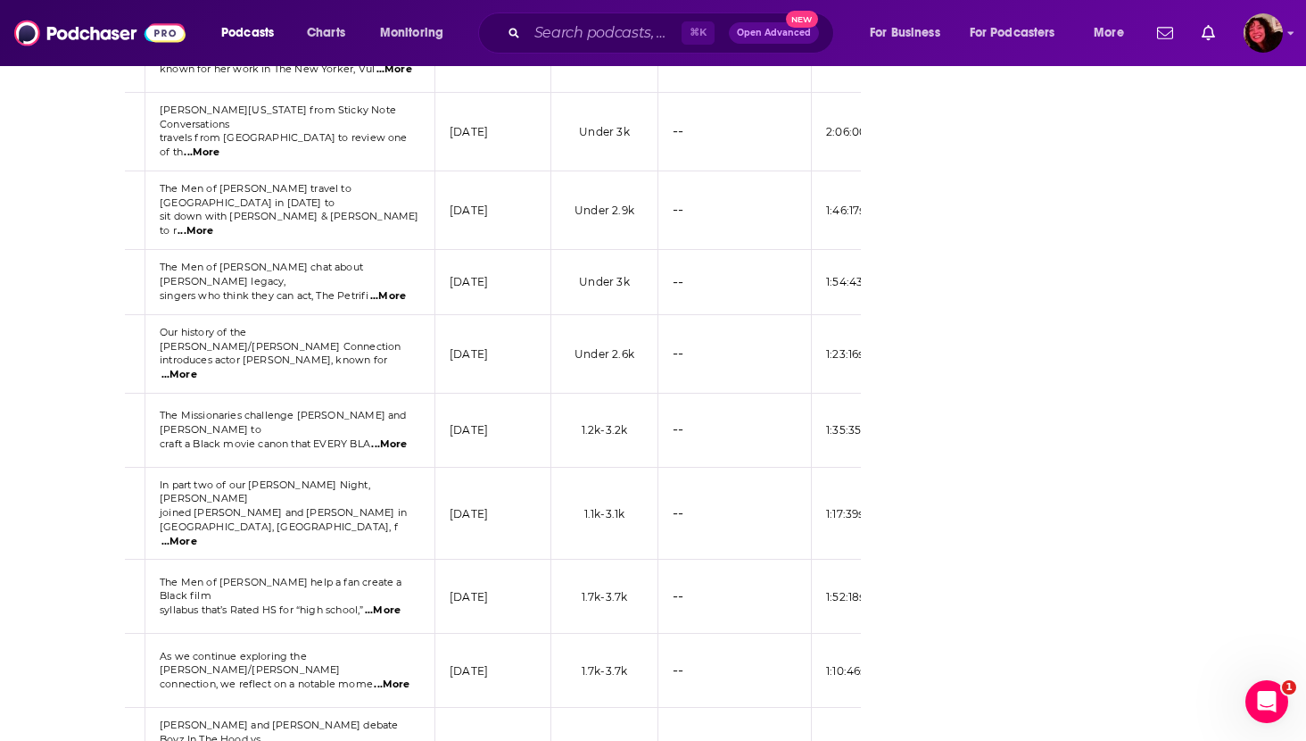
scroll to position [3288, 0]
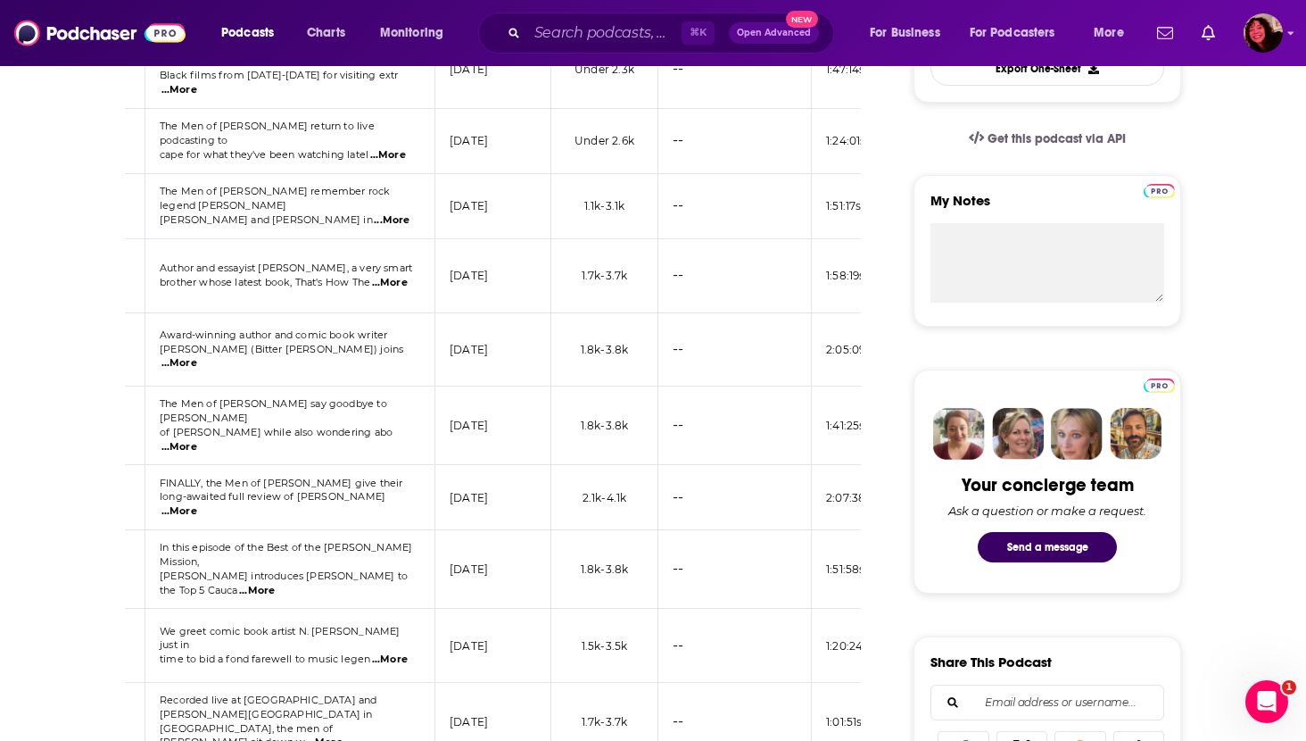
scroll to position [0, 0]
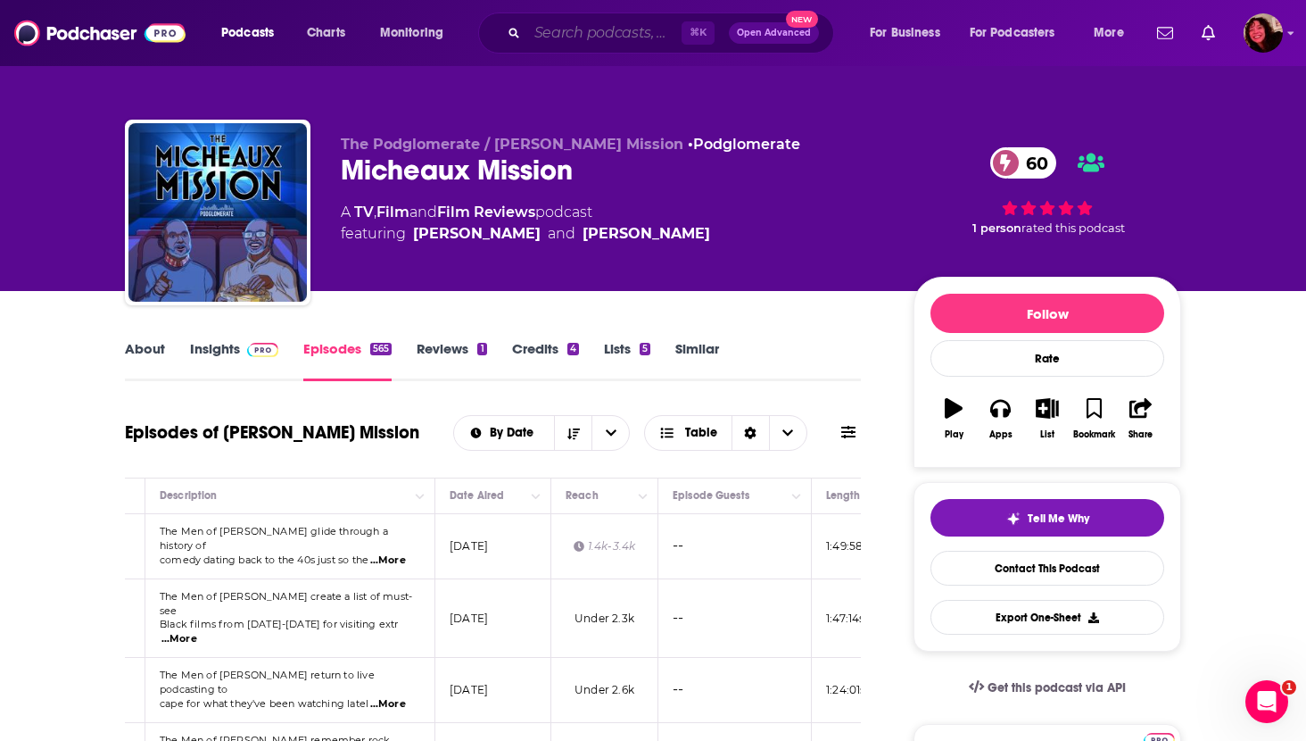
click at [548, 33] on input "Search podcasts, credits, & more..." at bounding box center [604, 33] width 154 height 29
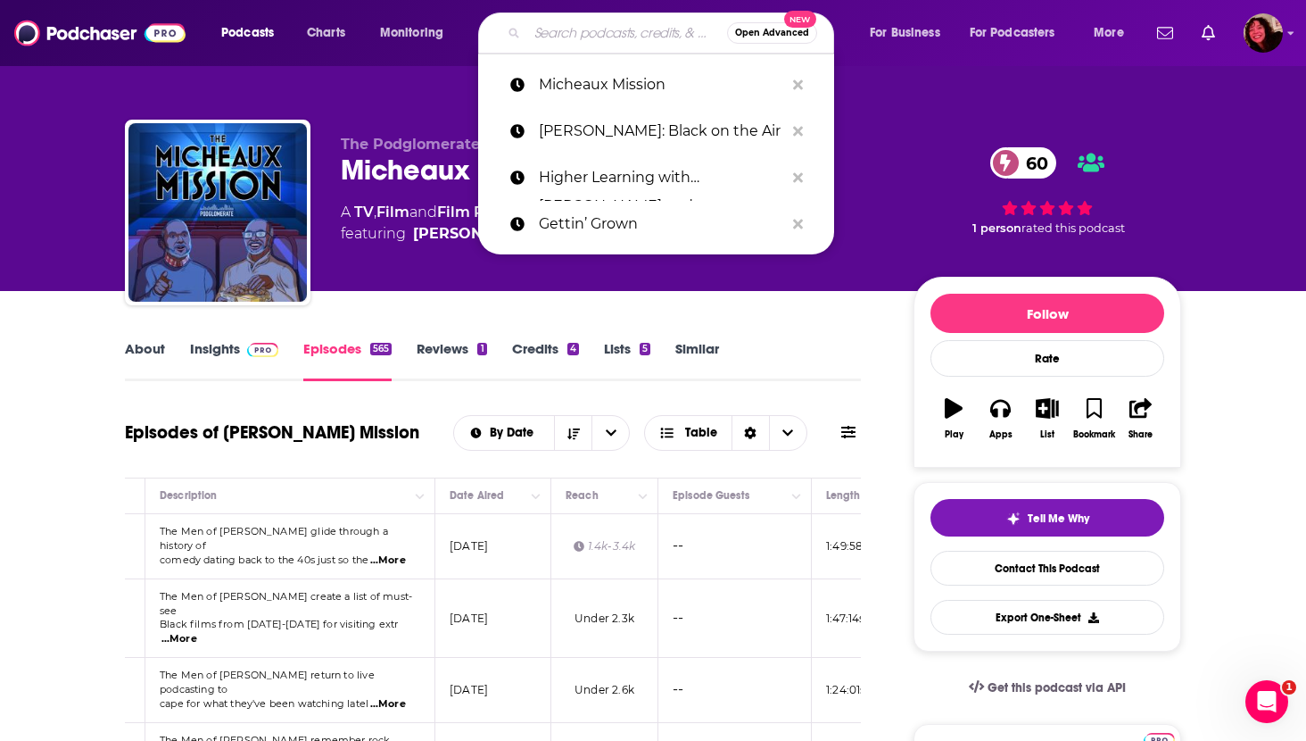
paste input "No Need For Apologies The Podcast"
type input "No Need For Apologies The Podcast"
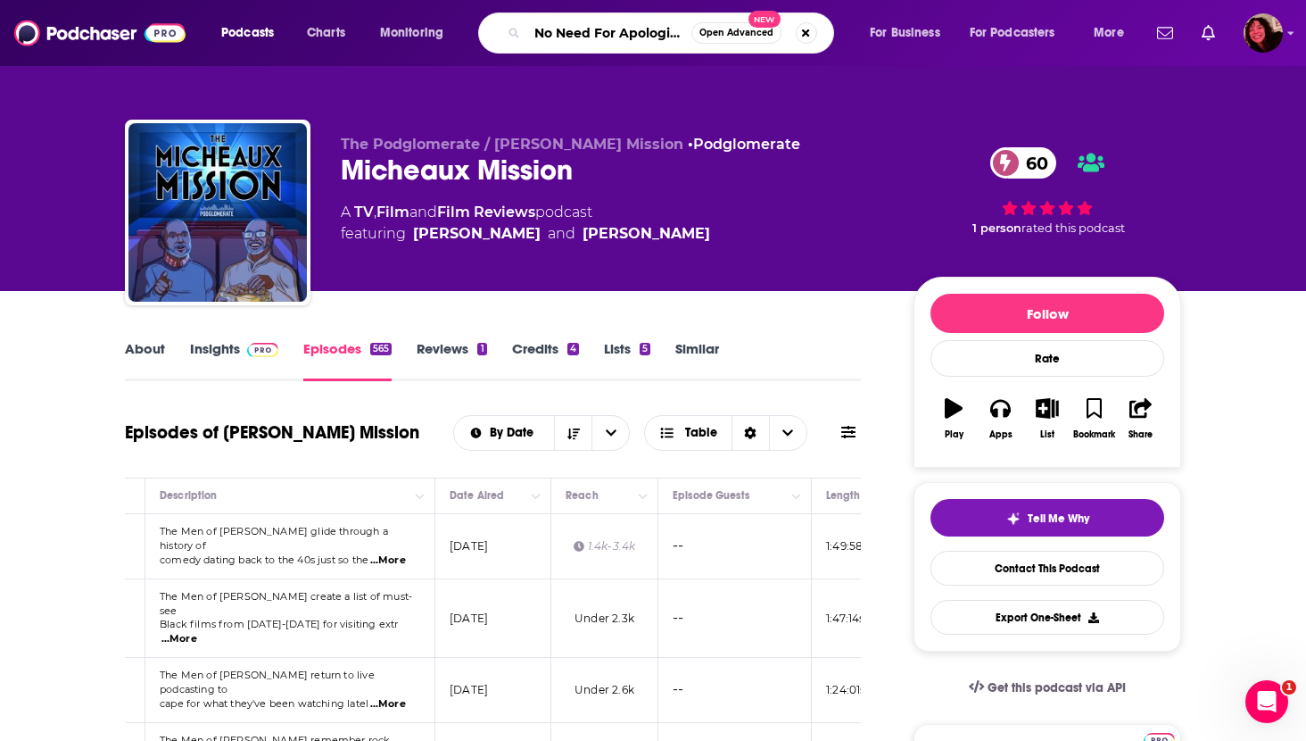
scroll to position [0, 87]
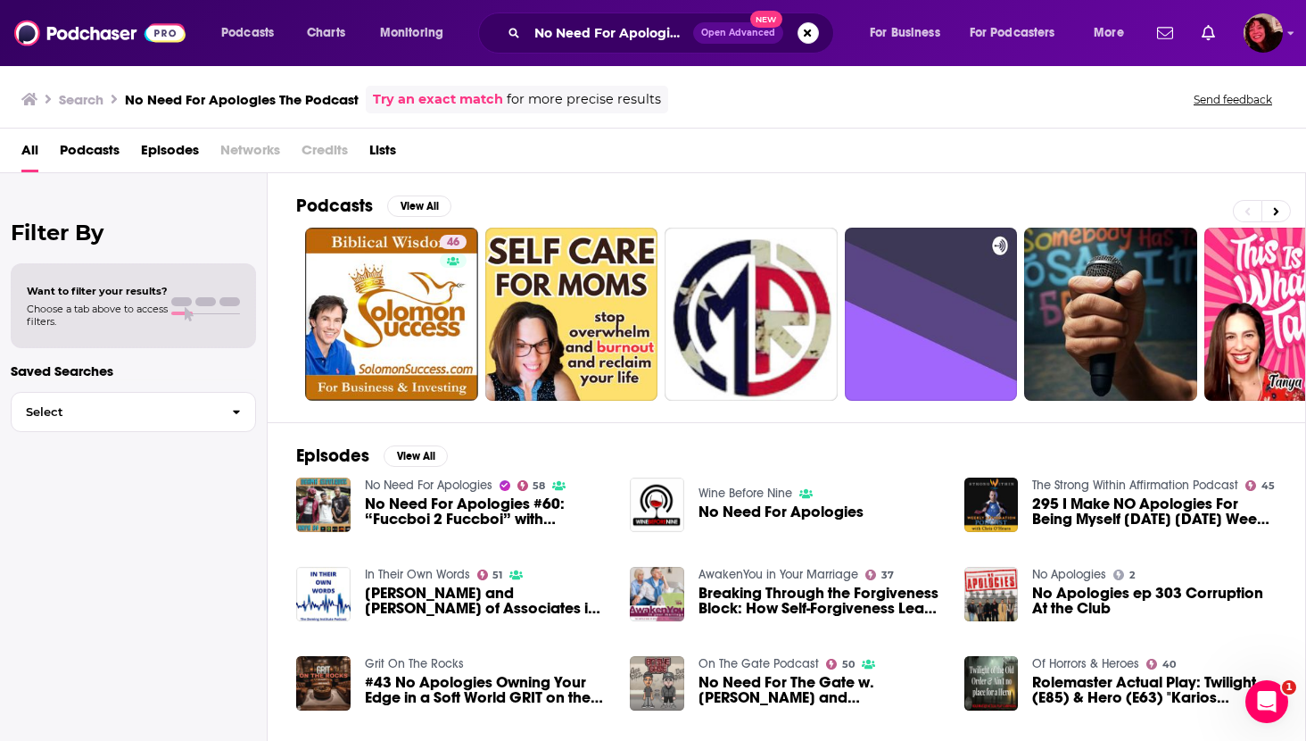
click at [412, 482] on link "No Need For Apologies" at bounding box center [429, 484] width 128 height 15
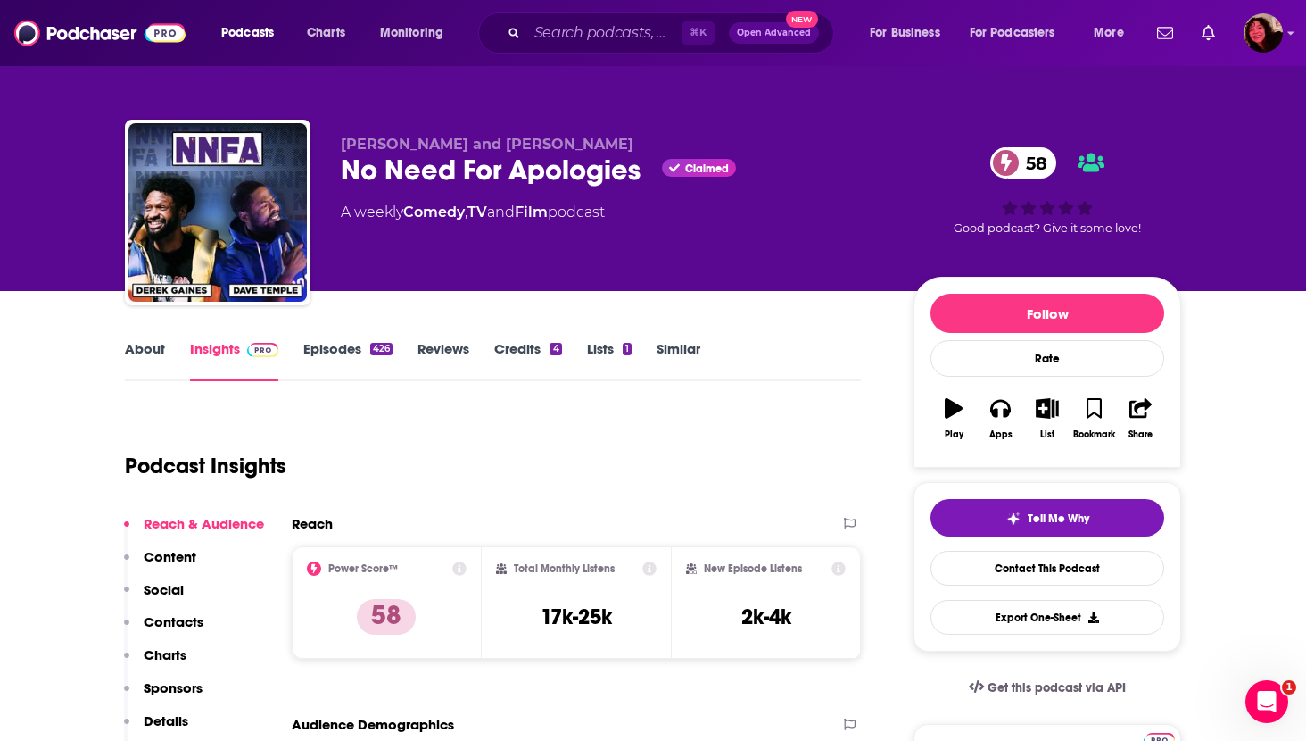
click at [399, 171] on div "No Need For Apologies Claimed 58" at bounding box center [613, 170] width 544 height 35
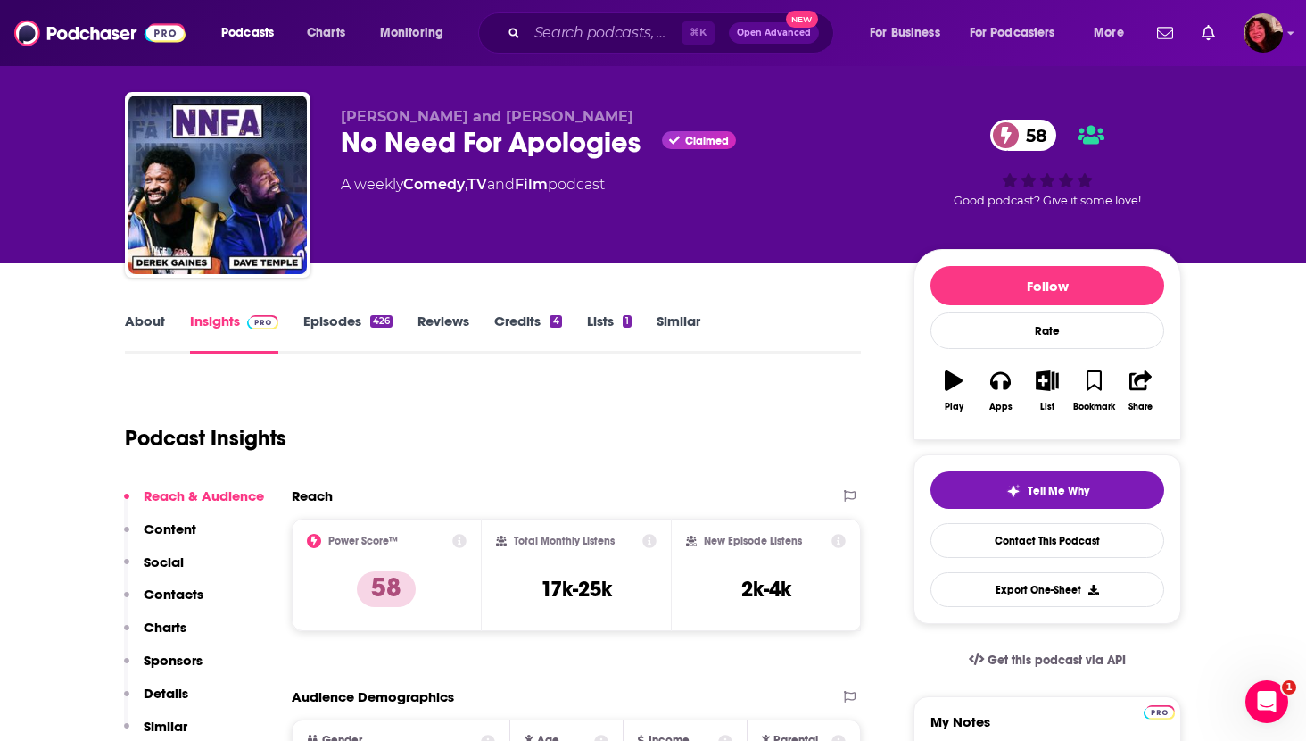
scroll to position [37, 0]
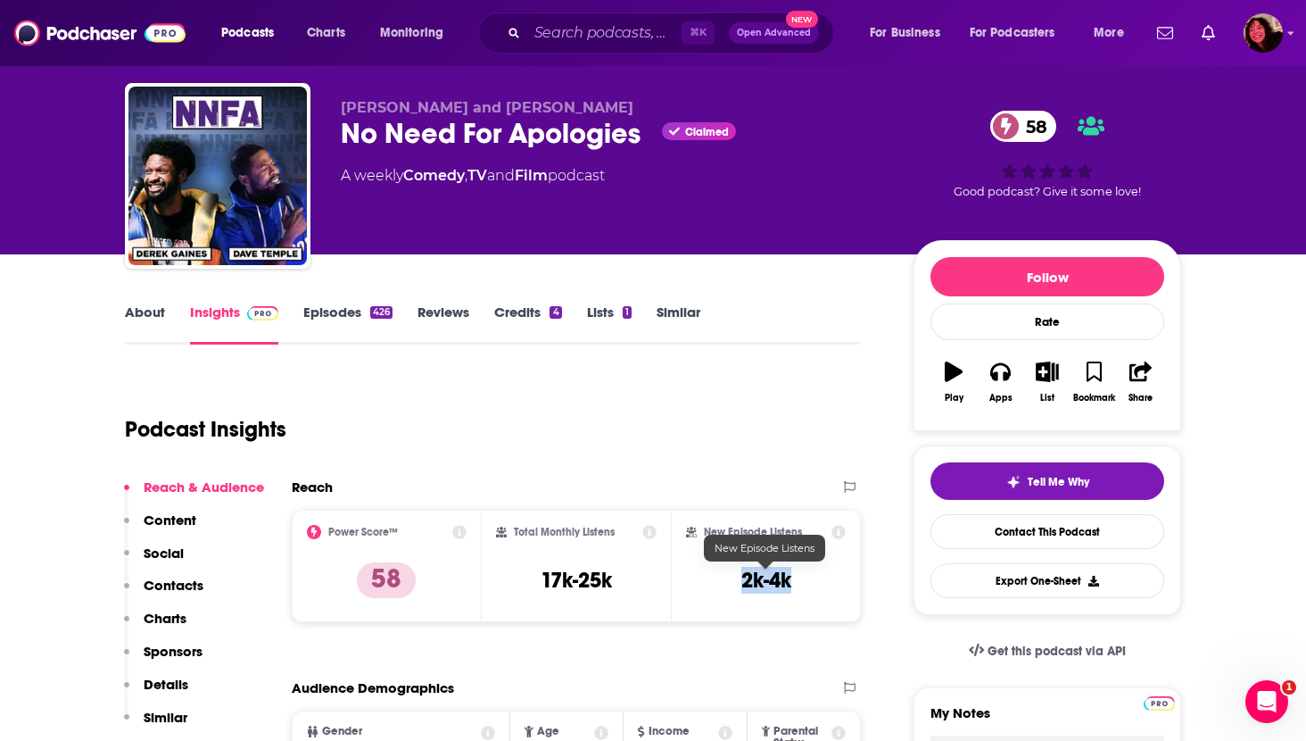
drag, startPoint x: 734, startPoint y: 572, endPoint x: 803, endPoint y: 572, distance: 69.6
click at [803, 572] on div "New Episode Listens 2k-4k" at bounding box center [766, 566] width 160 height 82
copy h3 "2k-4k"
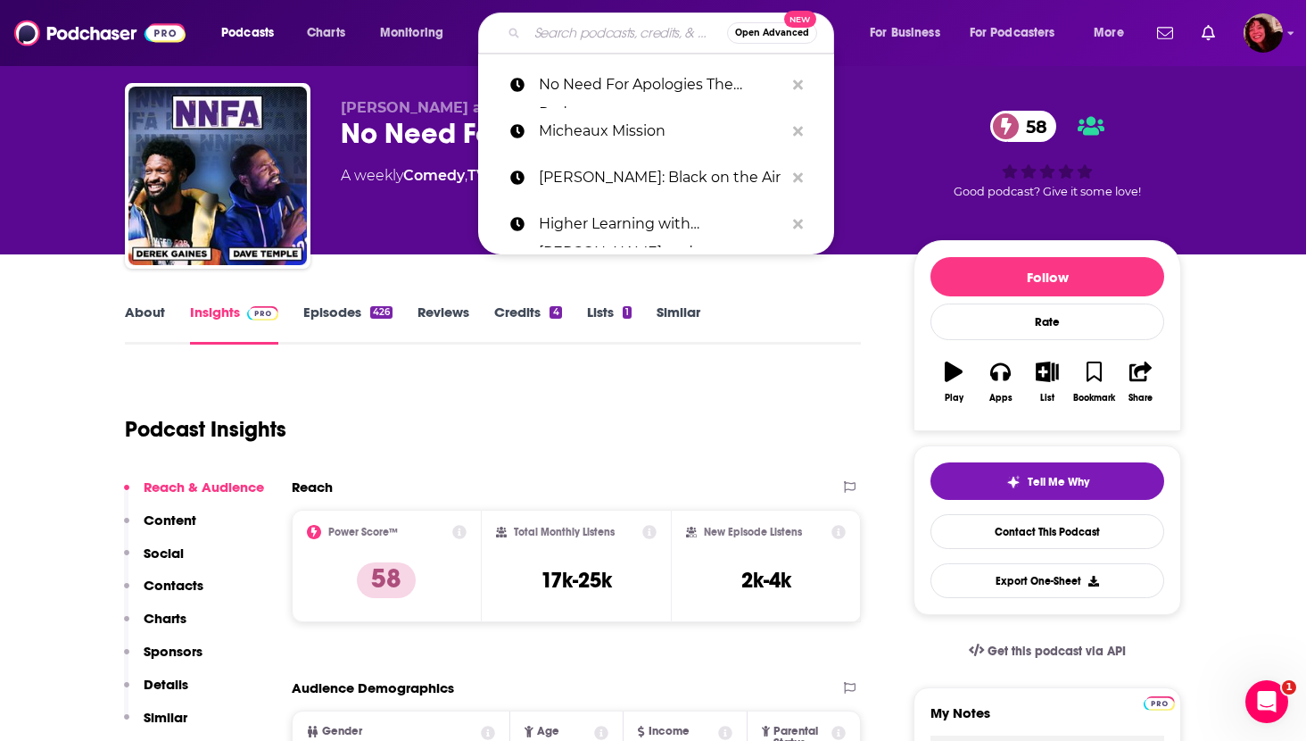
click at [560, 31] on input "Search podcasts, credits, & more..." at bounding box center [627, 33] width 200 height 29
paste input "Not That Serious"
type input "Not That Serious"
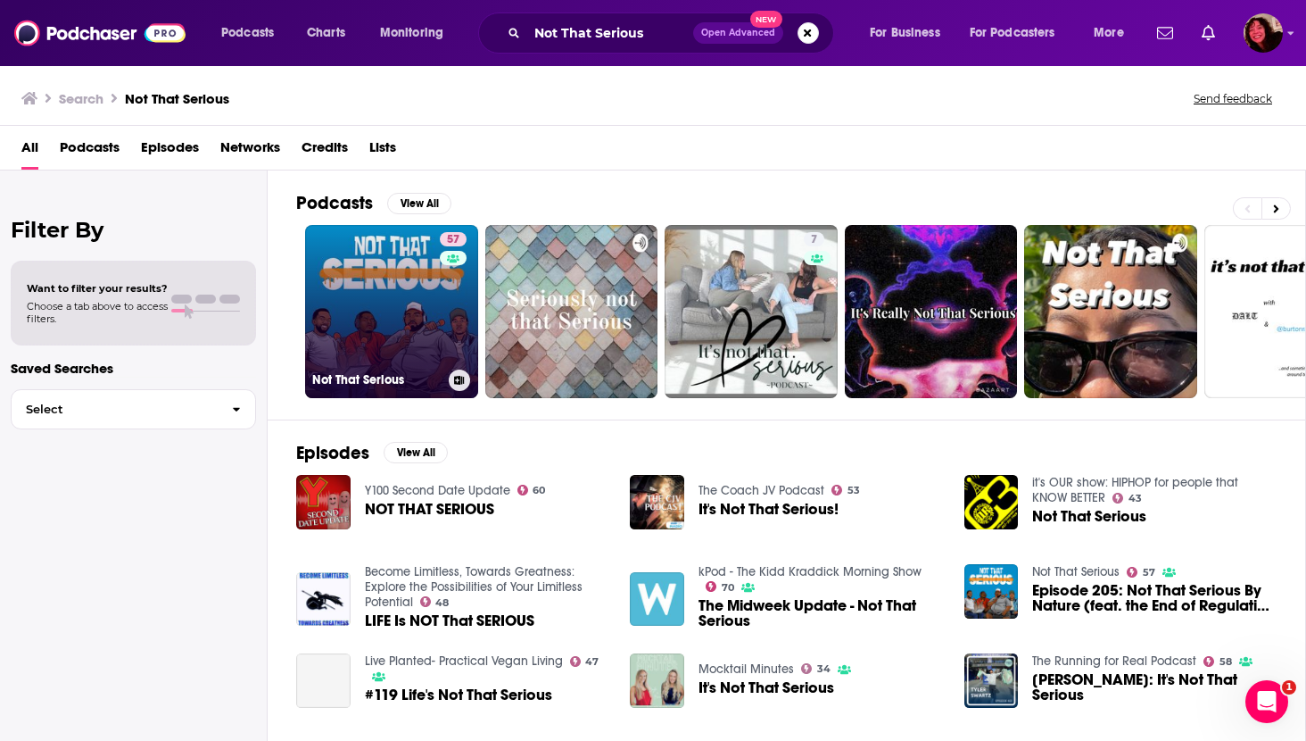
click at [405, 285] on link "57 Not That Serious" at bounding box center [391, 311] width 173 height 173
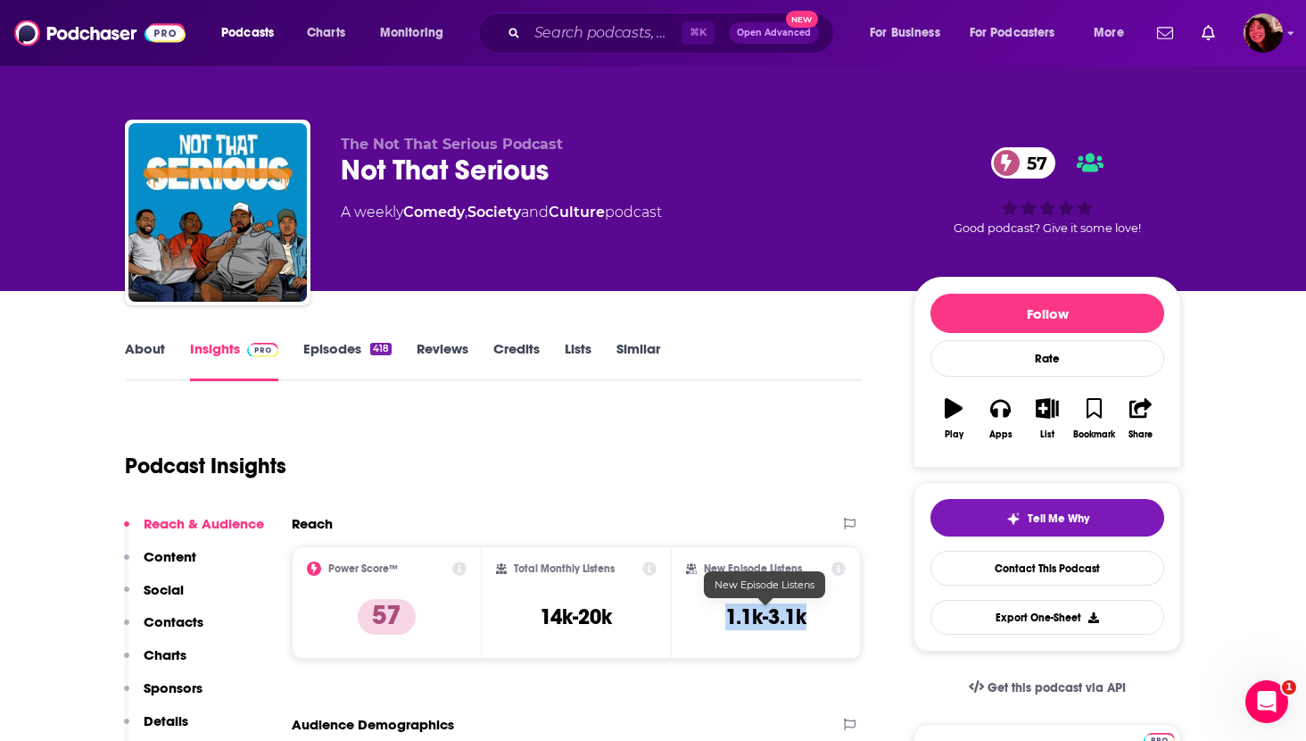
drag, startPoint x: 717, startPoint y: 612, endPoint x: 821, endPoint y: 614, distance: 104.4
click at [821, 614] on div "New Episode Listens 1.1k-3.1k" at bounding box center [766, 602] width 160 height 82
copy h3 "1.1k-3.1k"
click at [342, 341] on link "Episodes 418" at bounding box center [347, 360] width 88 height 41
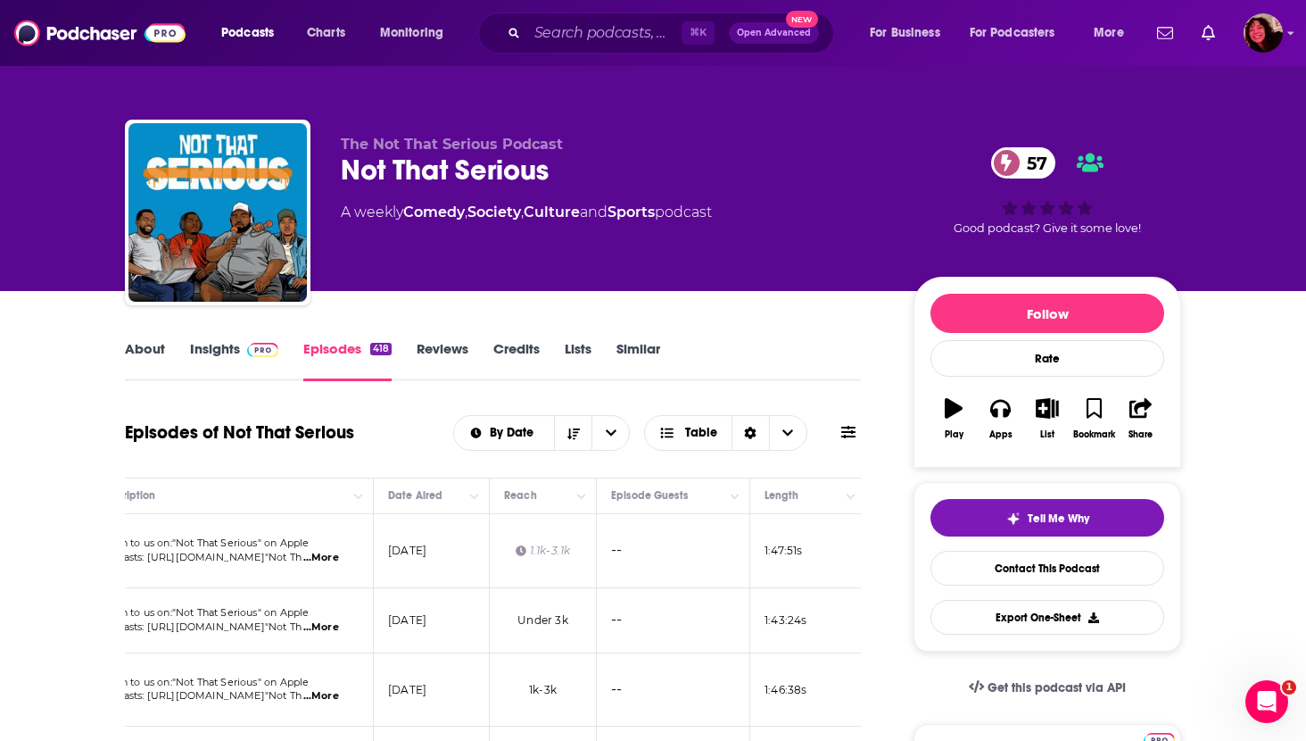
click at [153, 349] on link "About" at bounding box center [145, 360] width 40 height 41
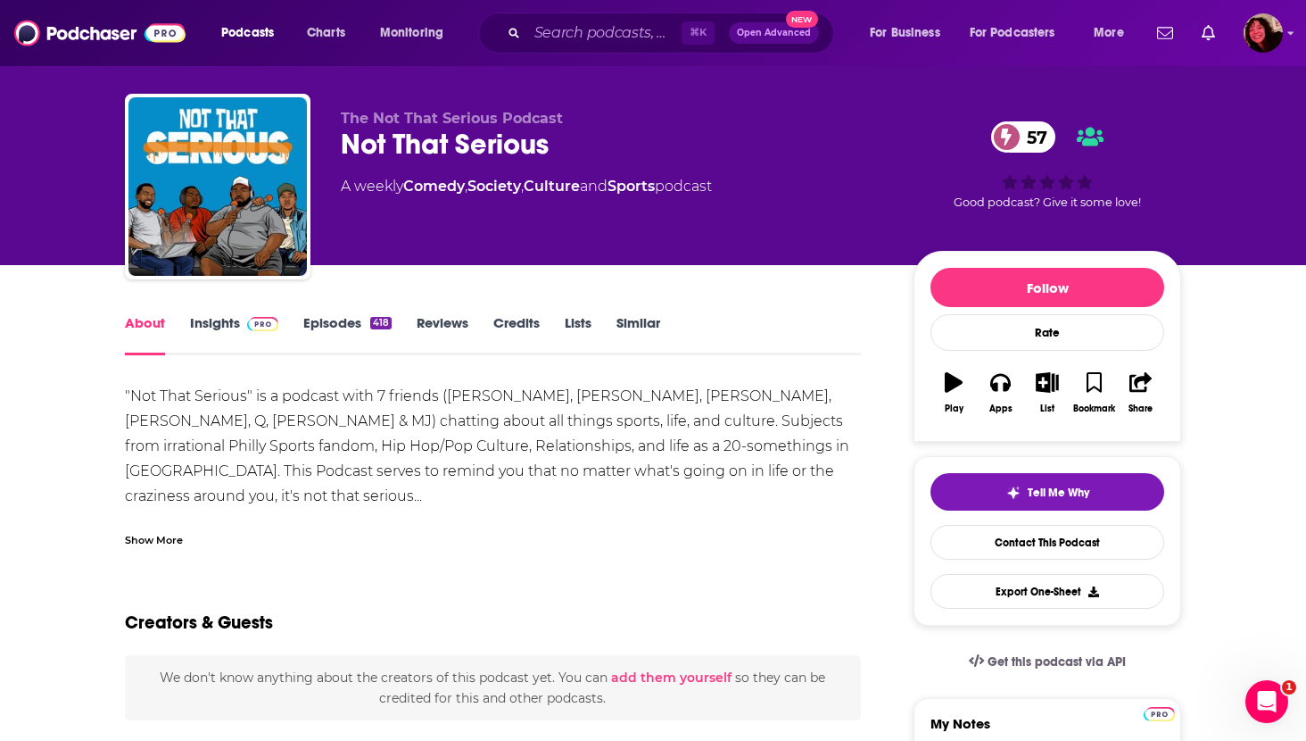
scroll to position [27, 0]
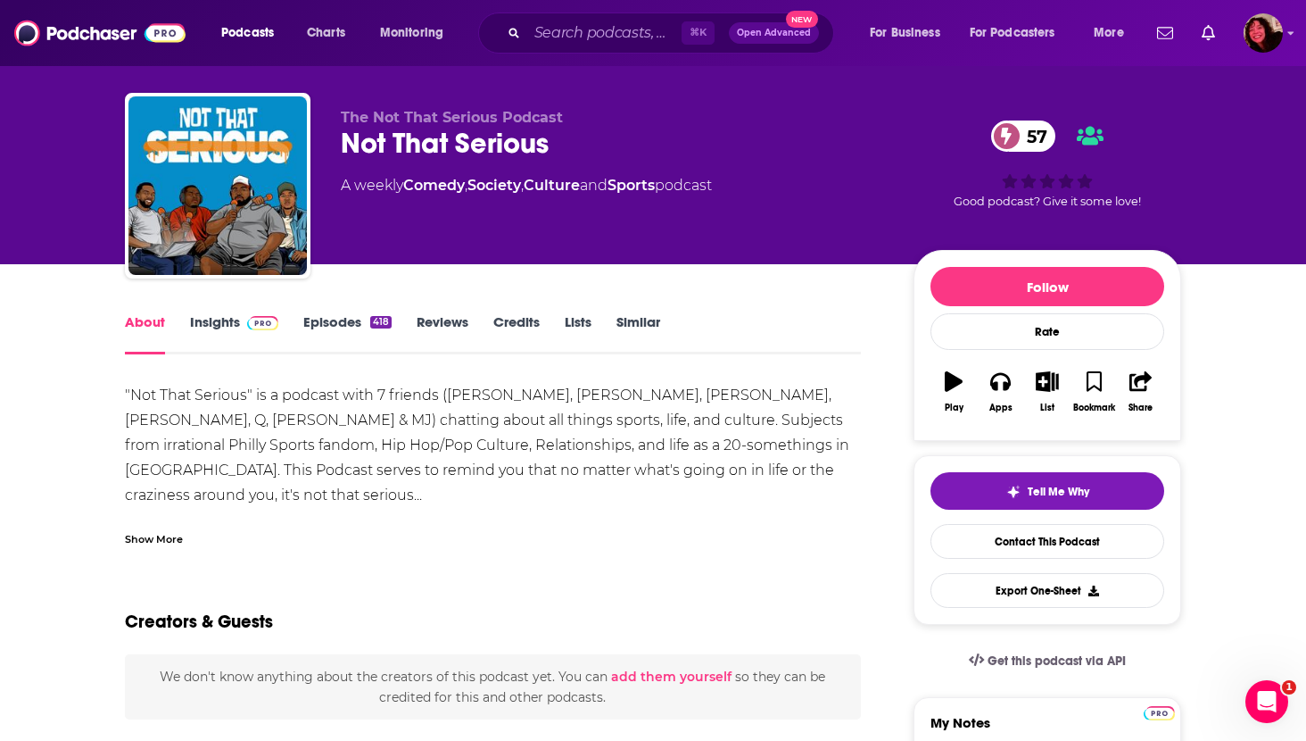
click at [147, 543] on div "Show More" at bounding box center [154, 537] width 58 height 17
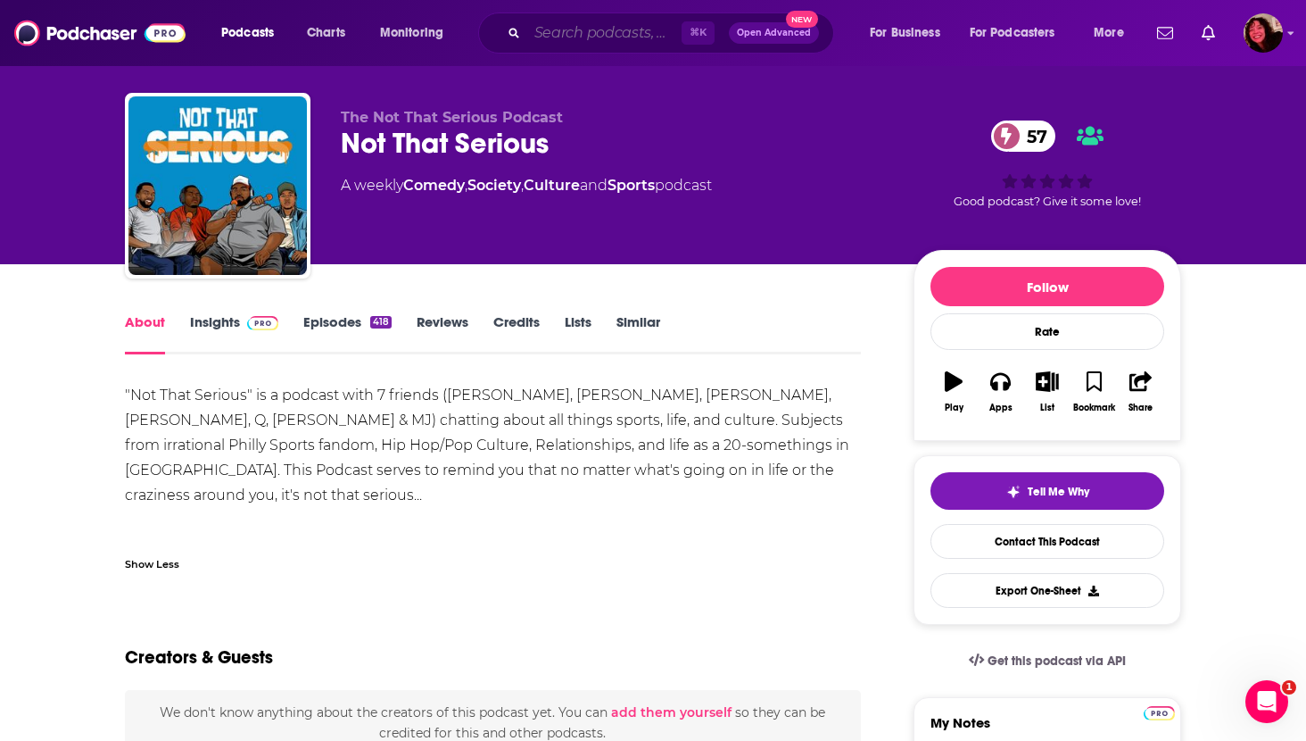
click at [546, 29] on input "Search podcasts, credits, & more..." at bounding box center [604, 33] width 154 height 29
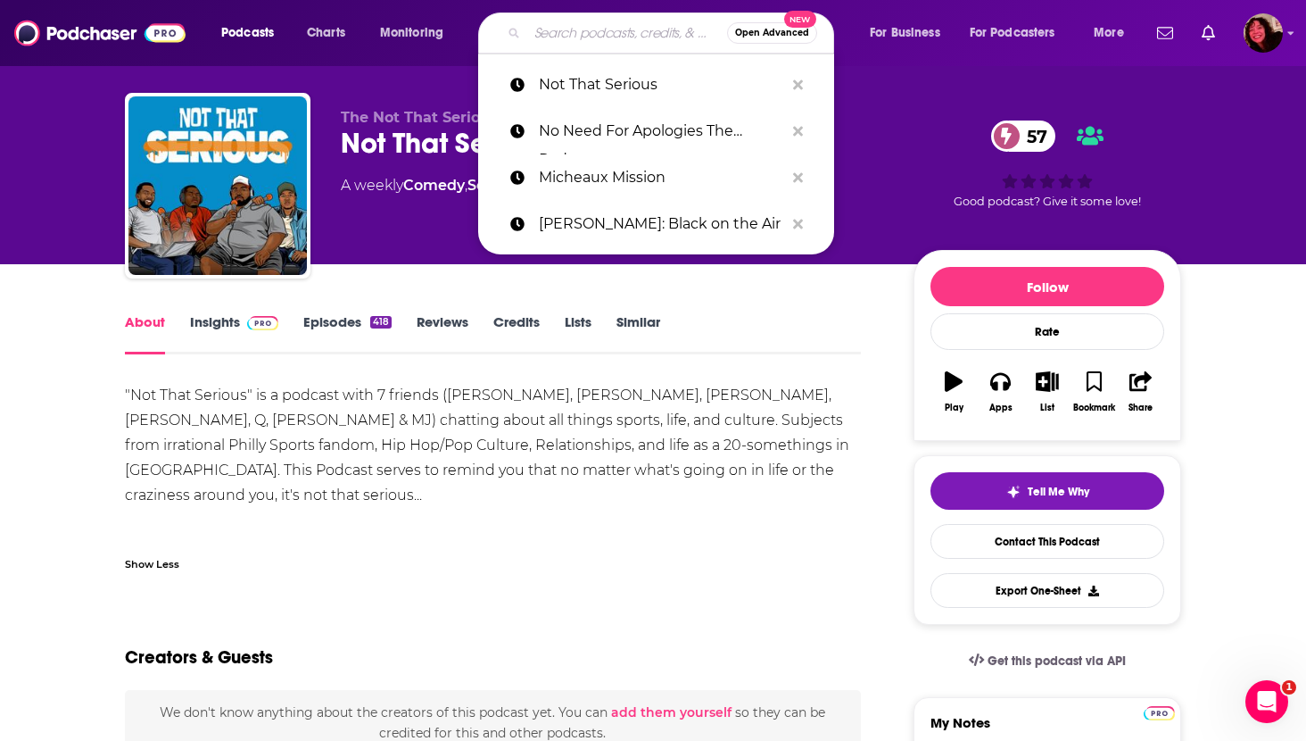
paste input "The Black Guy Who Tips"
type input "The Black Guy Who Tips"
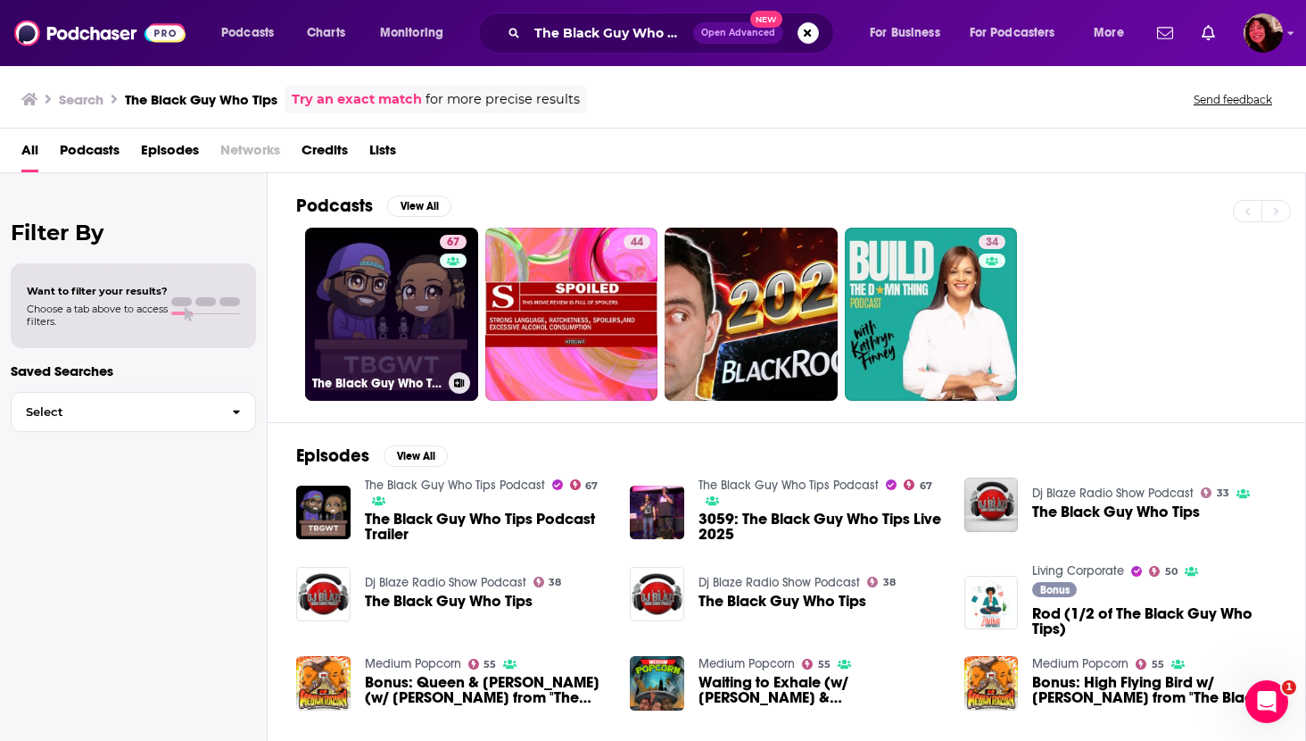
click at [383, 283] on link "67 The Black Guy Who Tips Podcast" at bounding box center [391, 314] width 173 height 173
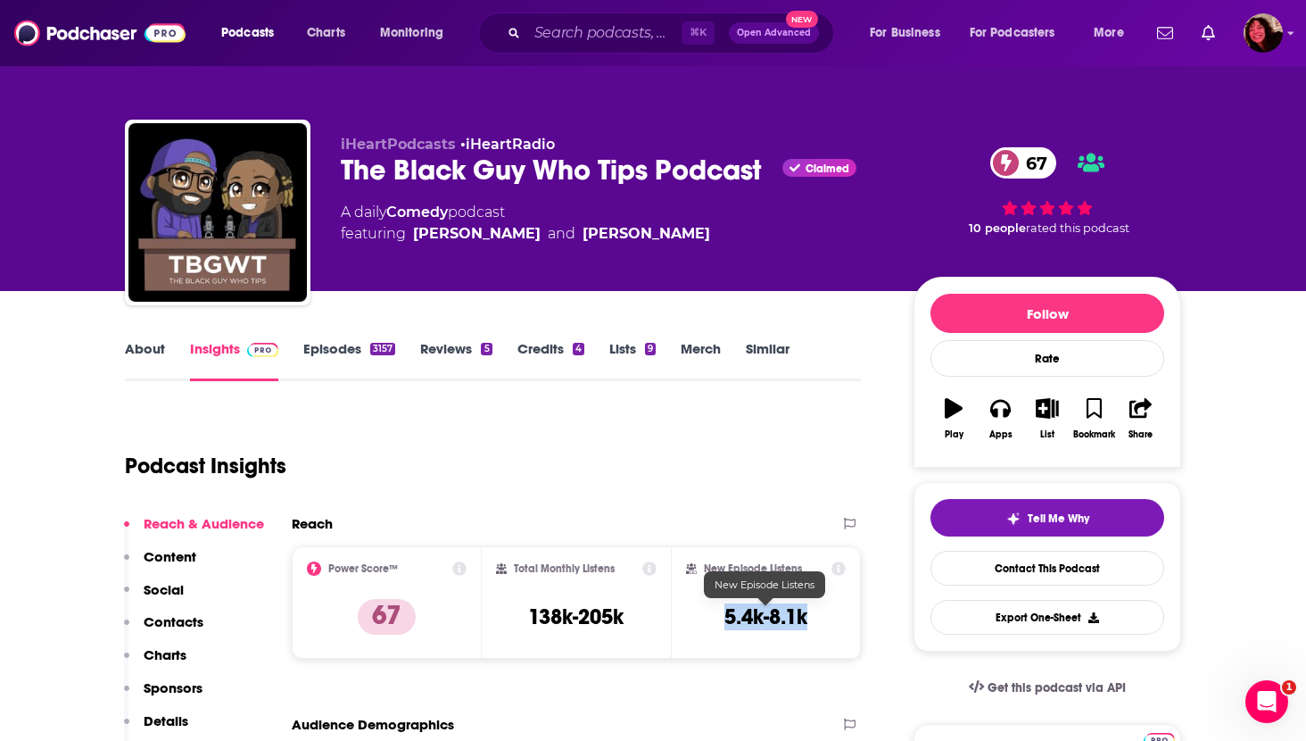
drag, startPoint x: 717, startPoint y: 618, endPoint x: 817, endPoint y: 619, distance: 99.1
click at [817, 619] on div "New Episode Listens 5.4k-8.1k" at bounding box center [766, 602] width 160 height 82
copy h3 "5.4k-8.1k"
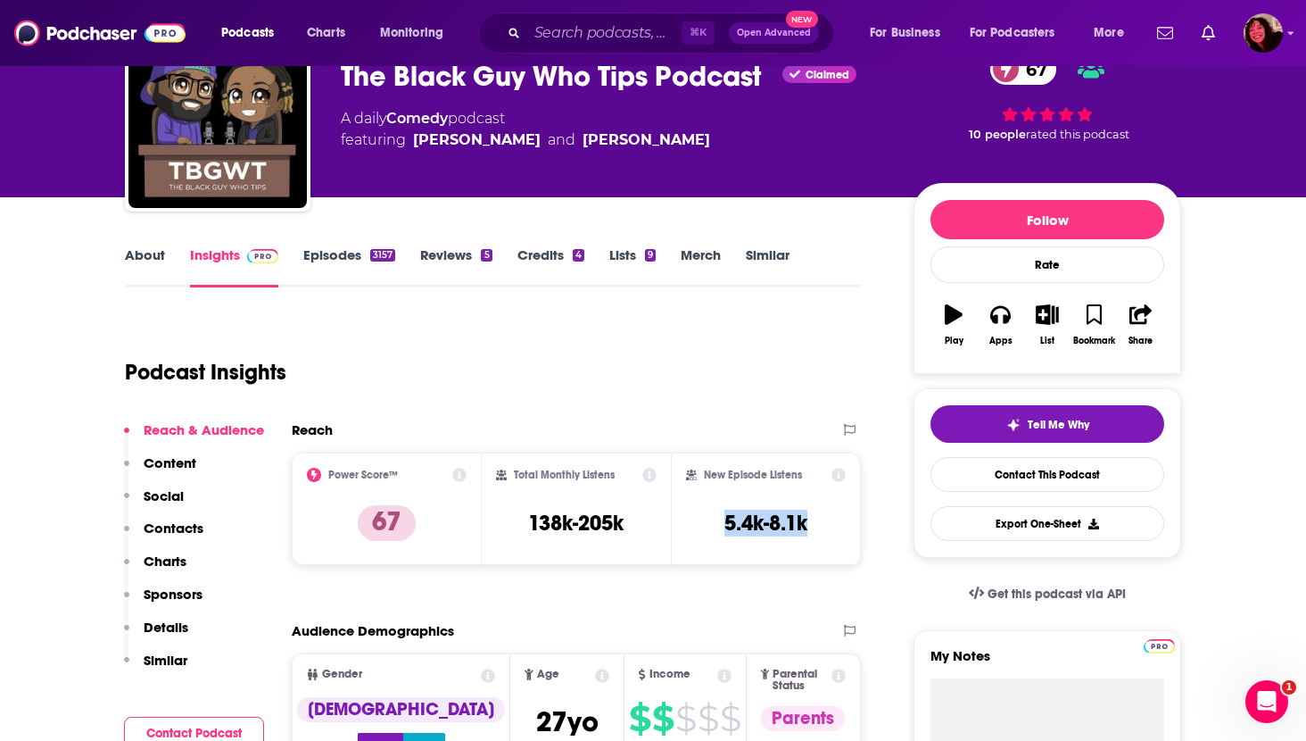
scroll to position [63, 0]
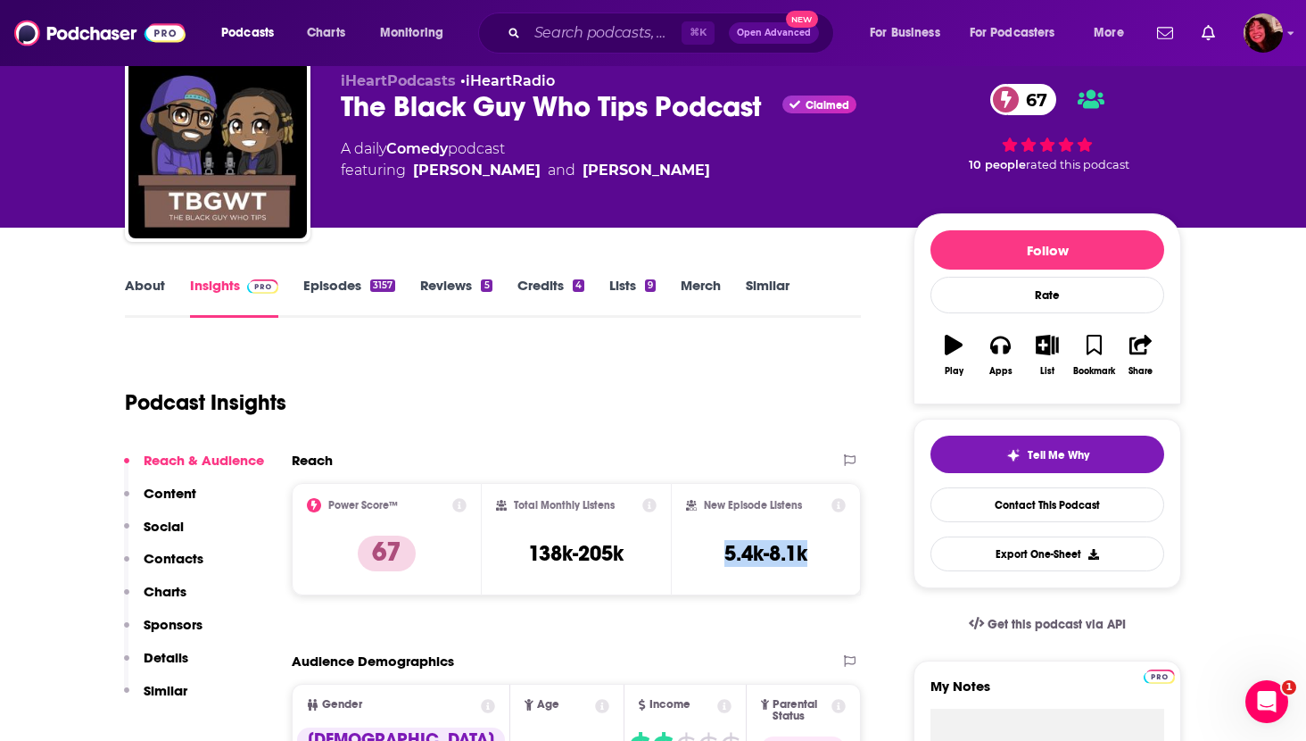
click at [341, 294] on link "Episodes 3157" at bounding box center [349, 297] width 92 height 41
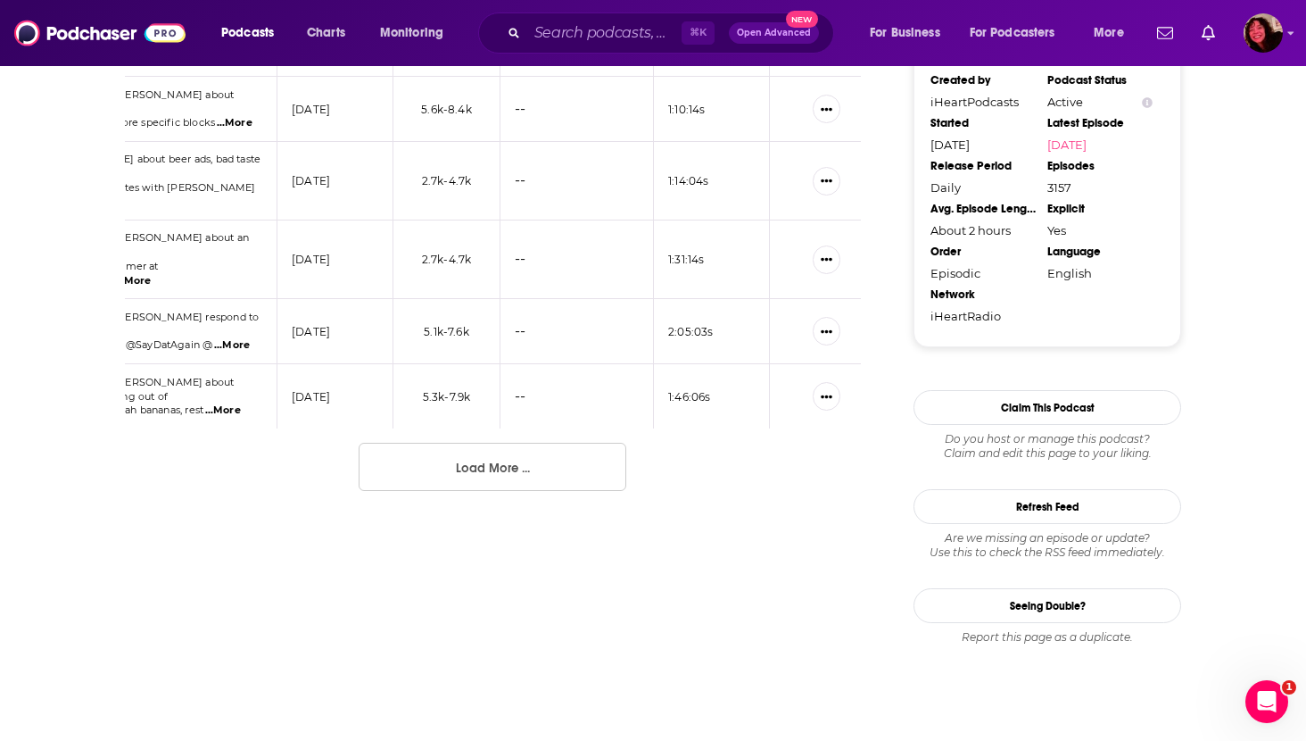
scroll to position [1896, 0]
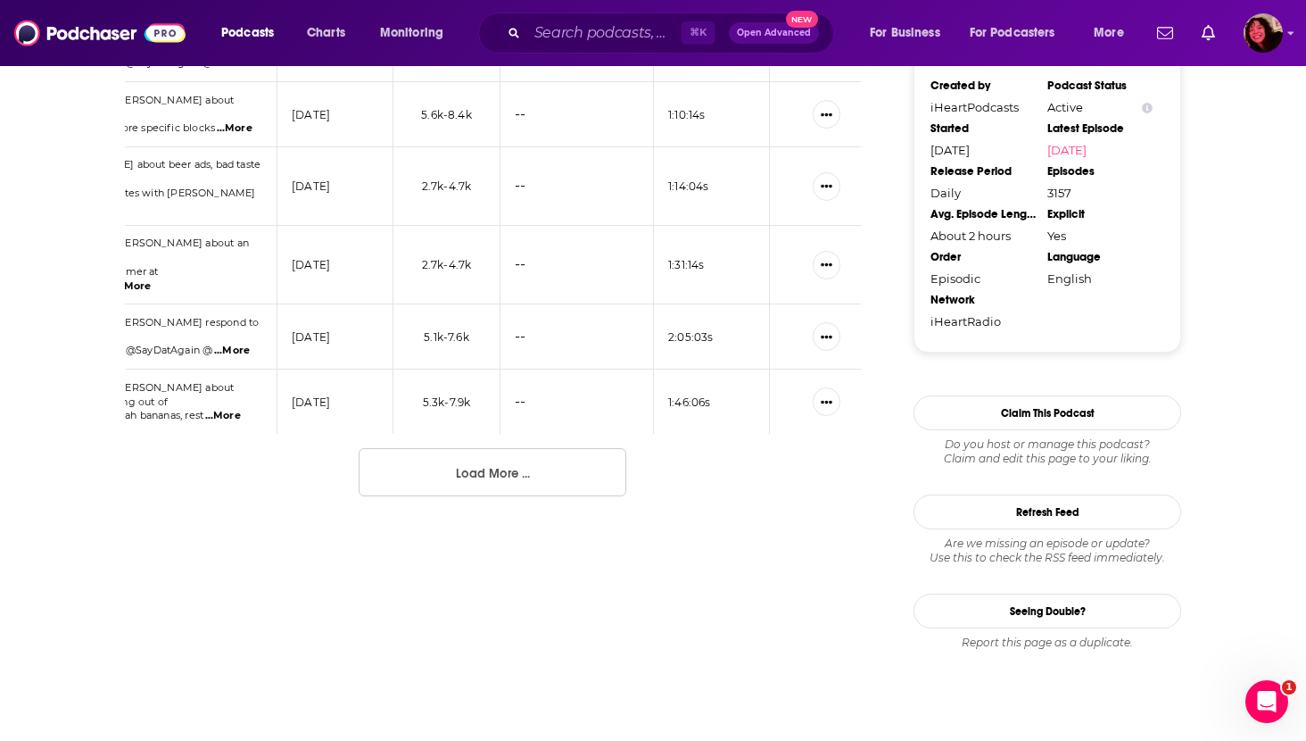
click at [517, 448] on button "Load More ..." at bounding box center [493, 472] width 268 height 48
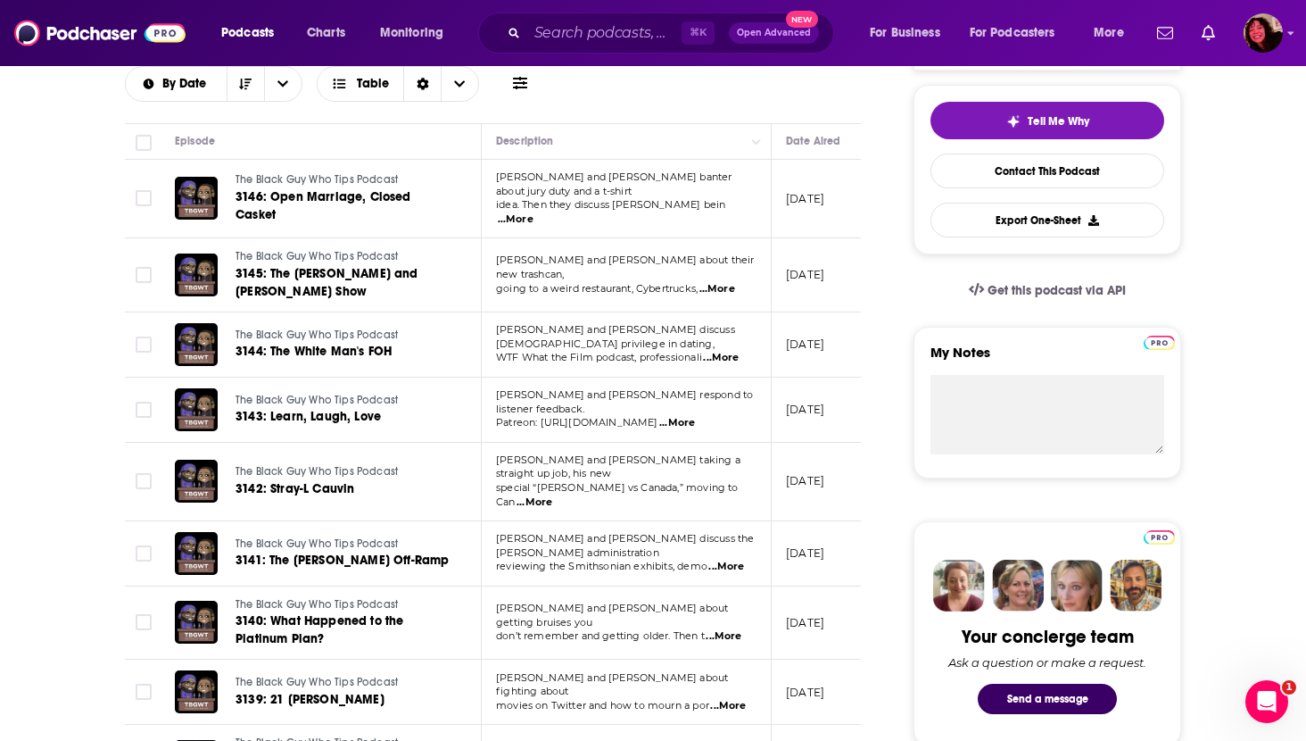
scroll to position [395, 0]
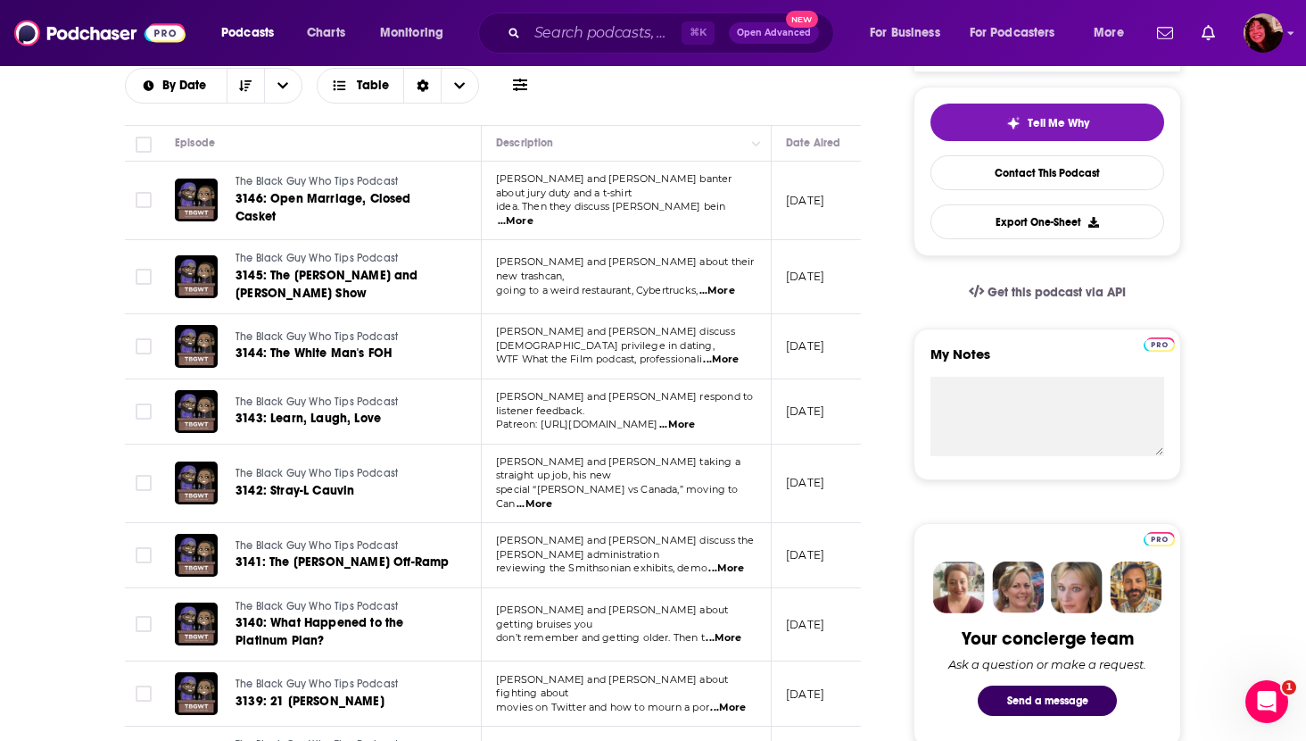
click at [729, 352] on span "...More" at bounding box center [721, 359] width 36 height 14
click at [580, 34] on input "Search podcasts, credits, & more..." at bounding box center [604, 33] width 154 height 29
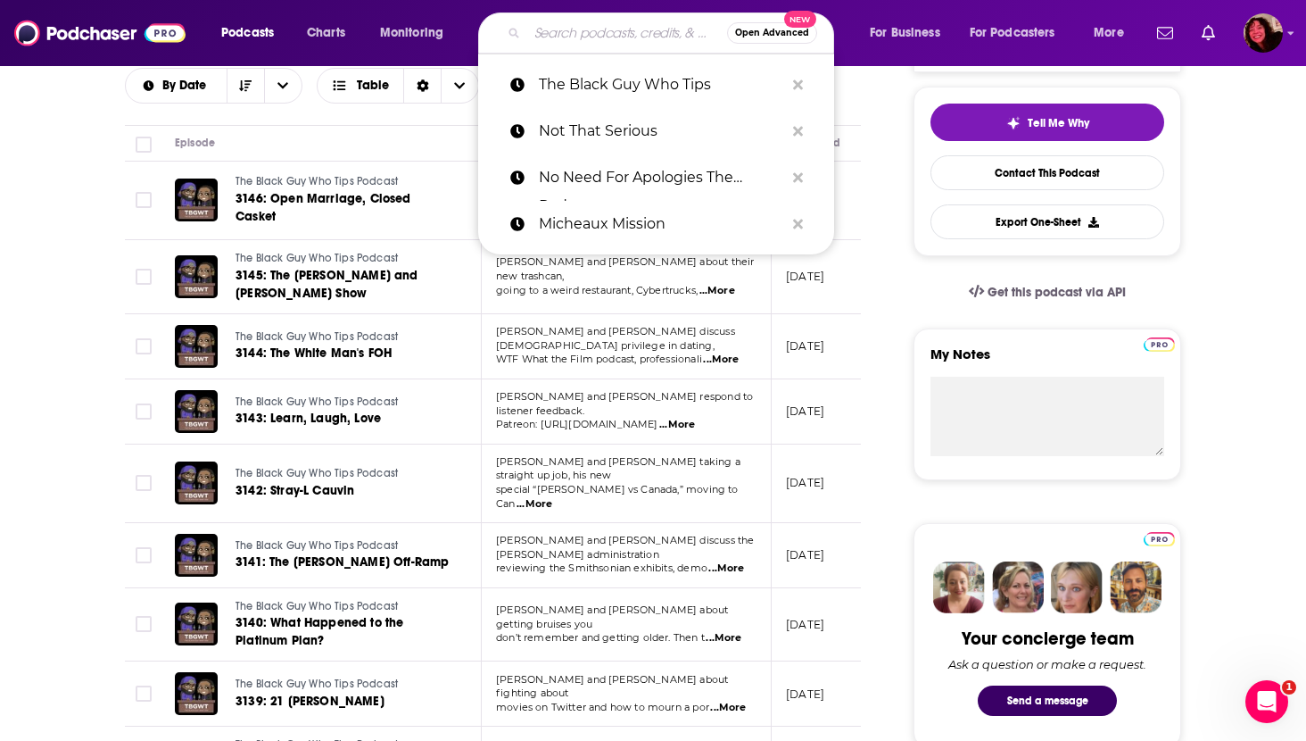
paste input "The Pat Down With Ms [PERSON_NAME]"
type input "The Pat Down With Ms [PERSON_NAME]"
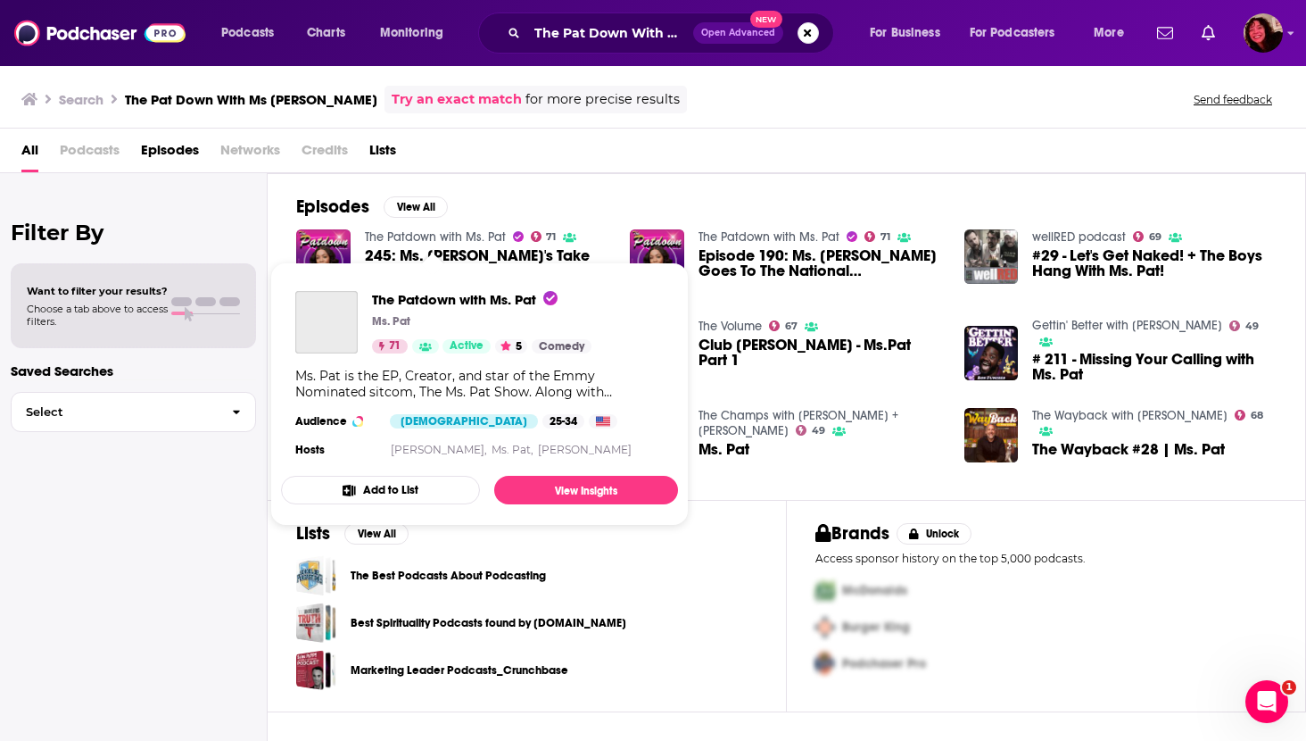
click at [431, 231] on link "The Patdown with Ms. Pat" at bounding box center [435, 236] width 141 height 15
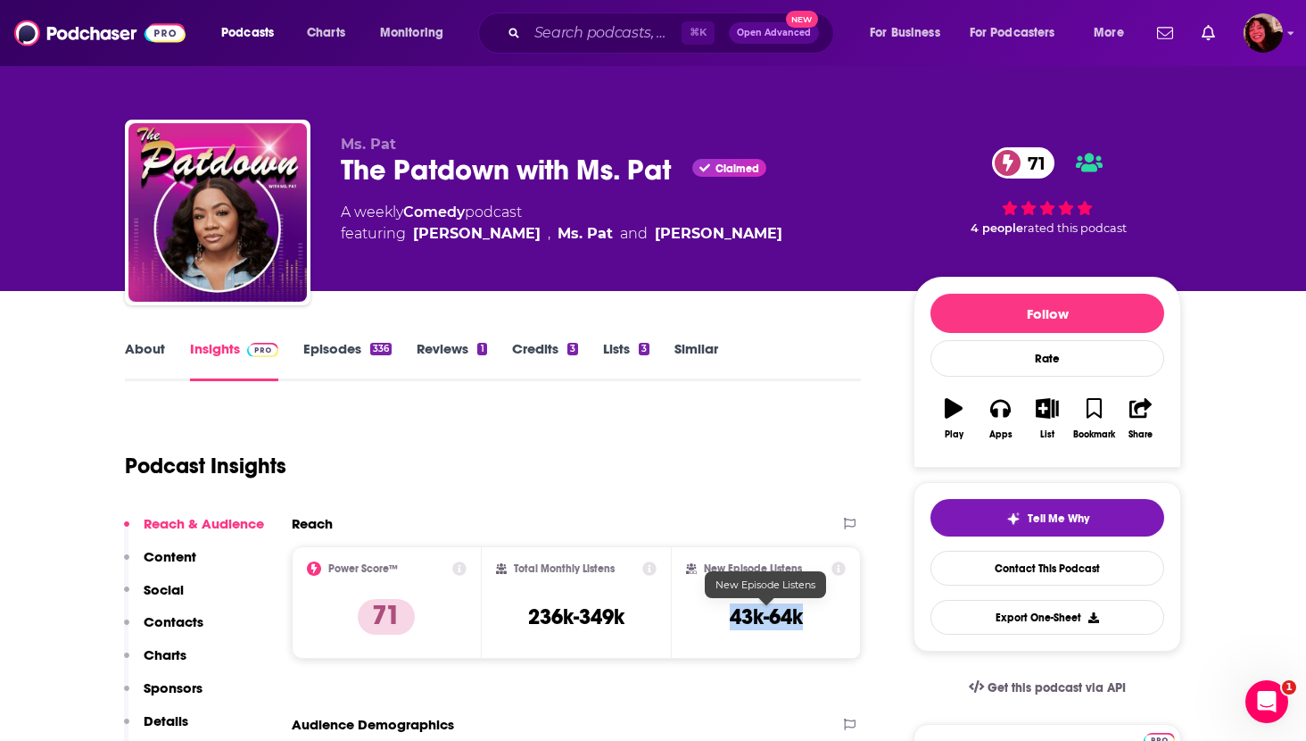
drag, startPoint x: 720, startPoint y: 609, endPoint x: 800, endPoint y: 614, distance: 79.6
click at [800, 614] on div "New Episode Listens 43k-64k" at bounding box center [766, 602] width 160 height 82
copy h3 "43k-64k"
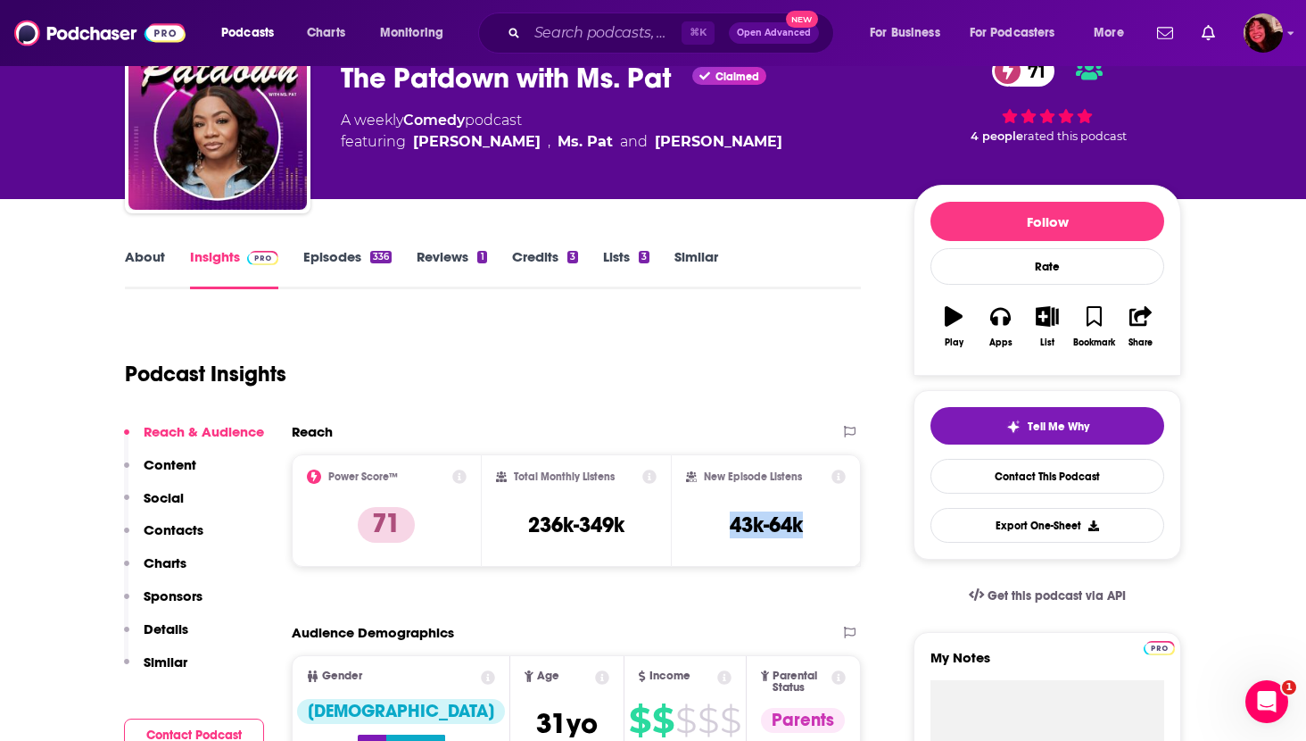
scroll to position [147, 0]
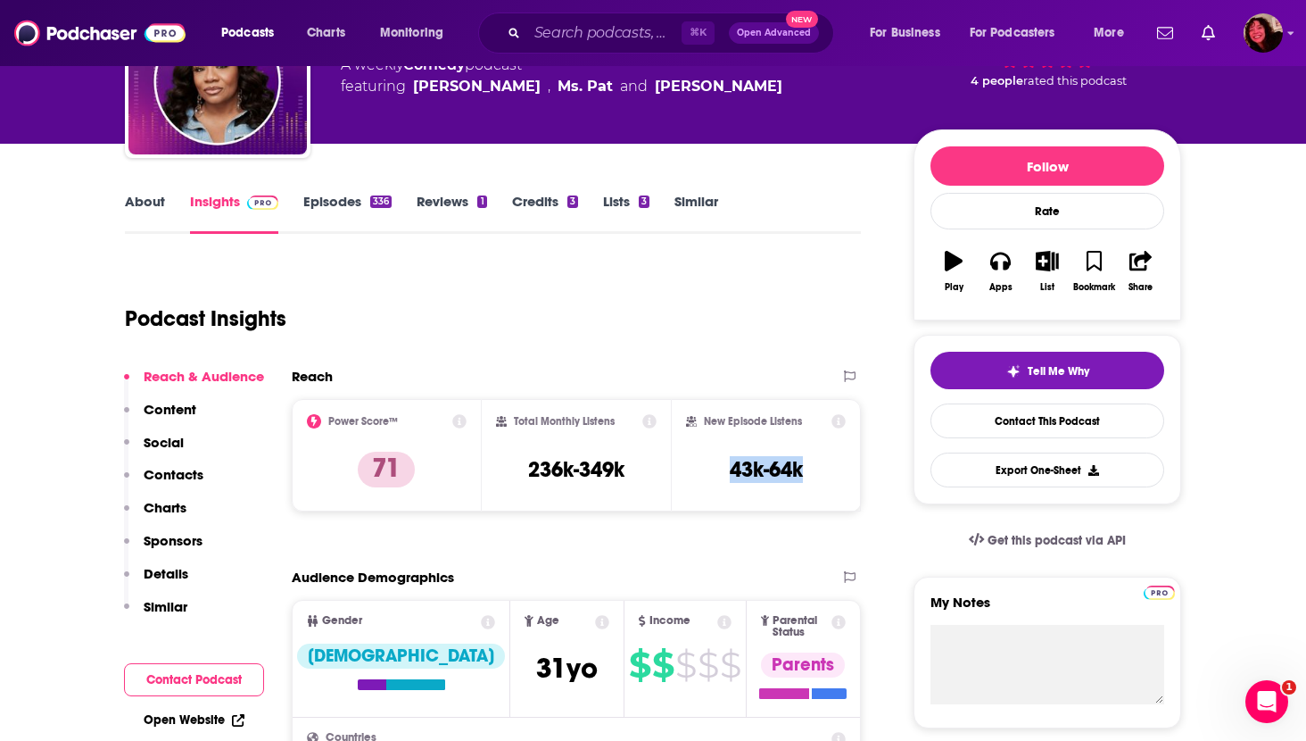
click at [165, 474] on p "Contacts" at bounding box center [174, 474] width 60 height 17
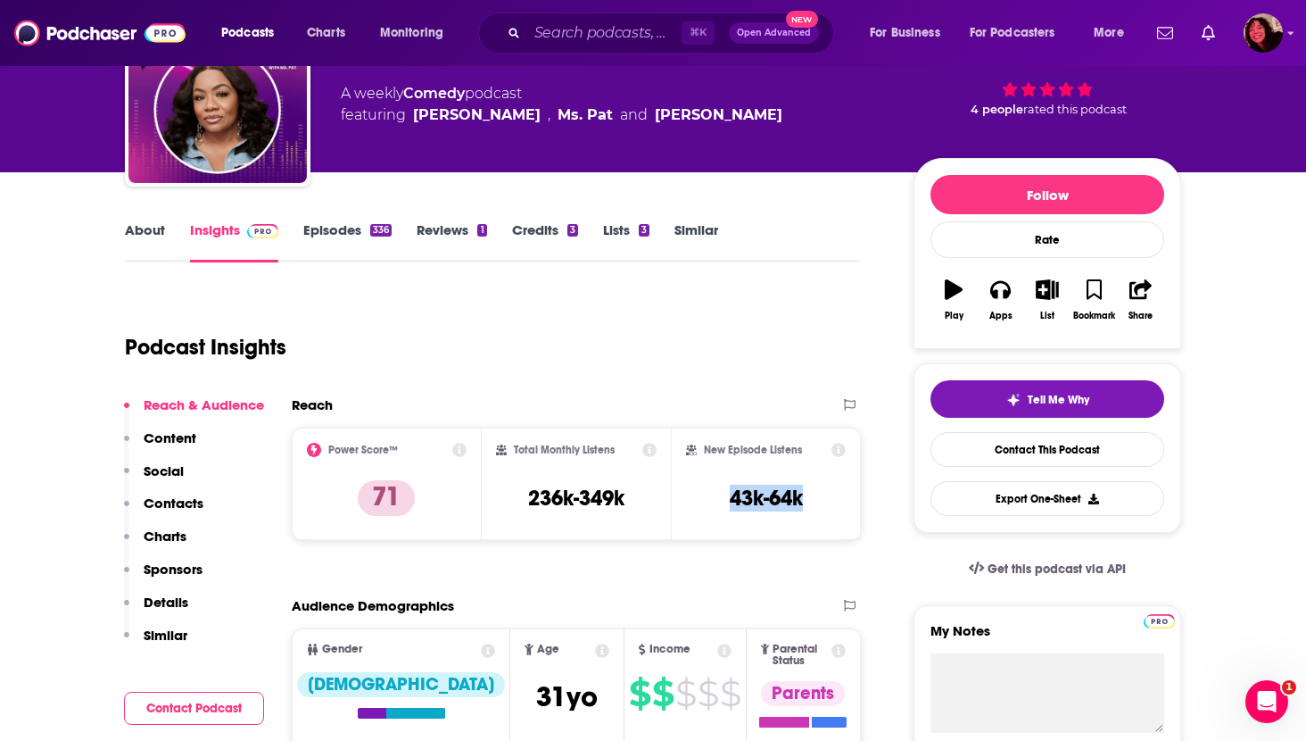
scroll to position [114, 0]
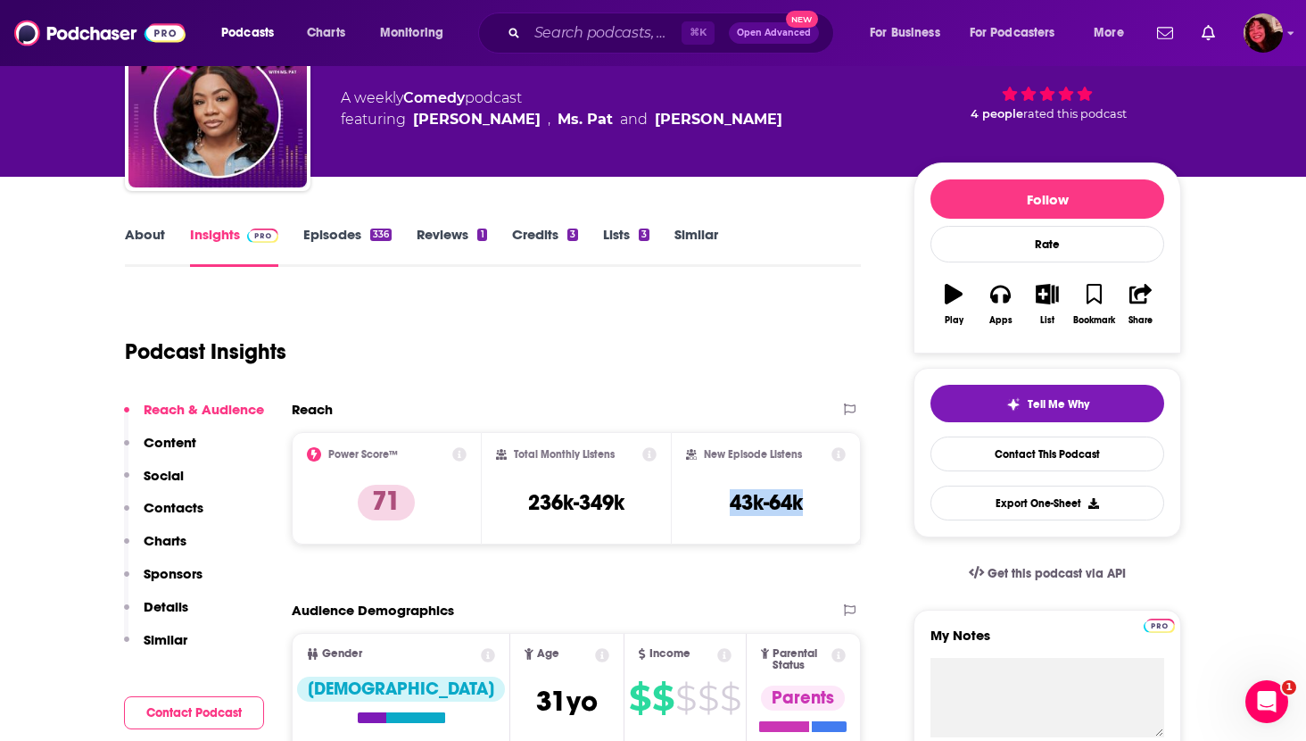
click at [135, 227] on link "About" at bounding box center [145, 246] width 40 height 41
